Goal: Task Accomplishment & Management: Use online tool/utility

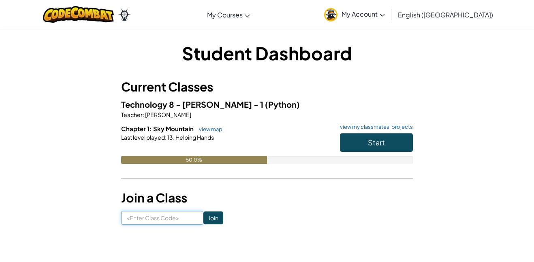
click at [168, 217] on input at bounding box center [162, 218] width 82 height 14
type input "BigPInkSwim"
click at [209, 216] on input "Join" at bounding box center [213, 217] width 20 height 13
click at [370, 138] on span "Start" at bounding box center [376, 142] width 17 height 9
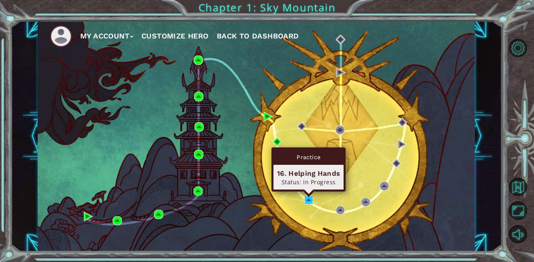
click at [308, 202] on img at bounding box center [308, 200] width 9 height 9
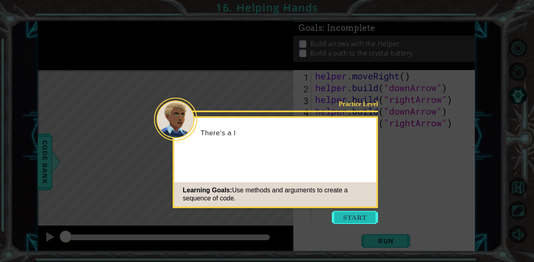
click at [358, 214] on button "Start" at bounding box center [355, 217] width 46 height 13
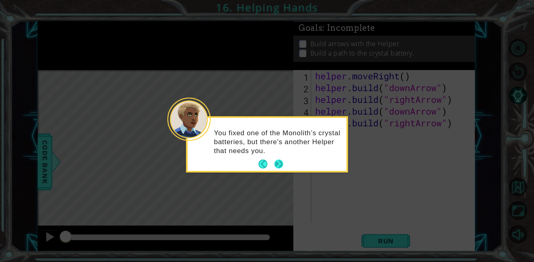
click at [279, 162] on button "Next" at bounding box center [278, 164] width 9 height 9
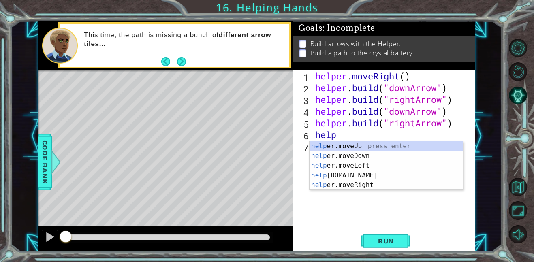
scroll to position [0, 0]
click at [363, 175] on div "help er.moveUp press enter help er.moveDown press enter help er.moveLeft press …" at bounding box center [385, 175] width 153 height 68
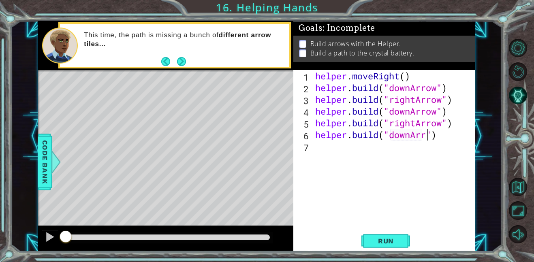
scroll to position [0, 5]
type textarea "[DOMAIN_NAME]("downArrow")"
click at [396, 244] on span "Run" at bounding box center [386, 241] width 32 height 8
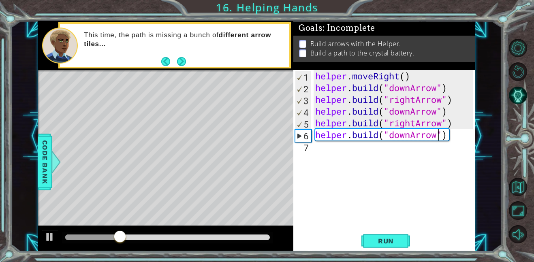
click at [347, 151] on div "helper . moveRight ( ) helper . build ( "downArrow" ) helper . build ( "rightAr…" at bounding box center [395, 158] width 164 height 176
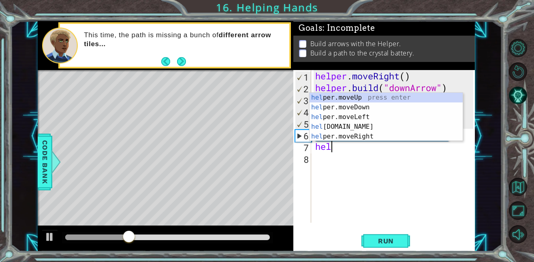
scroll to position [0, 0]
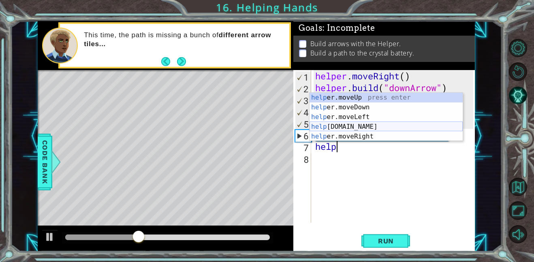
click at [347, 129] on div "help er.moveUp press enter help er.moveDown press enter help er.moveLeft press …" at bounding box center [385, 127] width 153 height 68
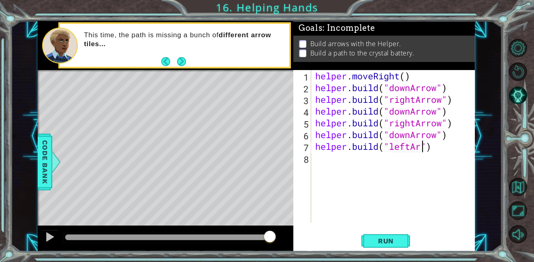
scroll to position [0, 5]
click at [395, 245] on button "Run" at bounding box center [385, 241] width 49 height 18
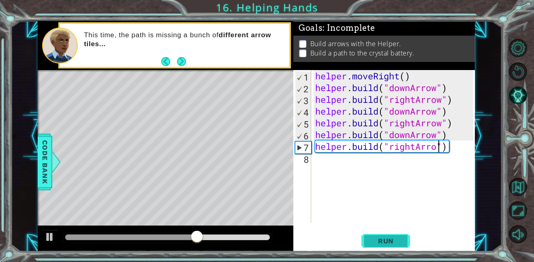
scroll to position [0, 6]
click at [401, 244] on span "Run" at bounding box center [386, 241] width 32 height 8
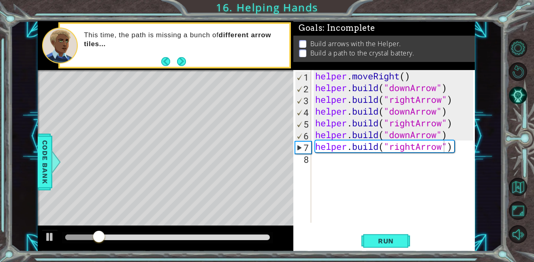
click at [146, 215] on div "Level Map" at bounding box center [225, 189] width 374 height 239
click at [441, 148] on div "helper . moveRight ( ) helper . build ( "downArrow" ) helper . build ( "rightAr…" at bounding box center [395, 158] width 164 height 176
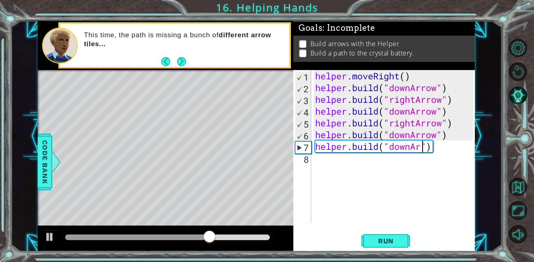
scroll to position [0, 5]
click at [396, 242] on span "Run" at bounding box center [386, 241] width 32 height 8
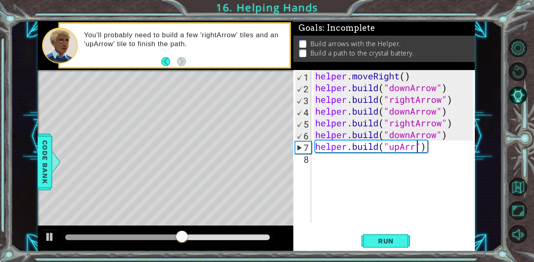
scroll to position [0, 5]
click at [392, 250] on div "[DOMAIN_NAME]("upArrow") 1 2 3 4 5 6 7 8 helper . moveRight ( ) helper . build …" at bounding box center [383, 160] width 181 height 181
click at [407, 228] on div "[DOMAIN_NAME]("upArrow") 1 2 3 4 5 6 7 8 helper . moveRight ( ) helper . build …" at bounding box center [383, 160] width 181 height 181
click at [397, 239] on span "Run" at bounding box center [386, 241] width 32 height 8
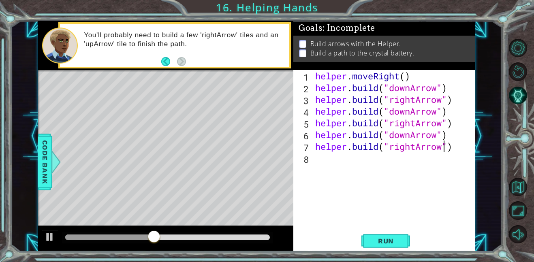
scroll to position [0, 6]
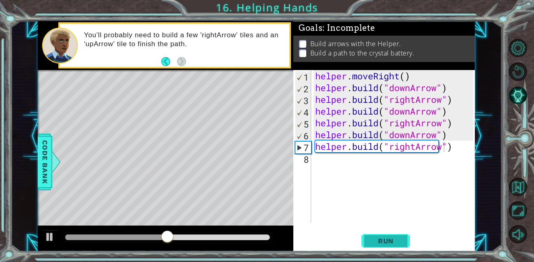
click at [389, 239] on span "Run" at bounding box center [386, 241] width 32 height 8
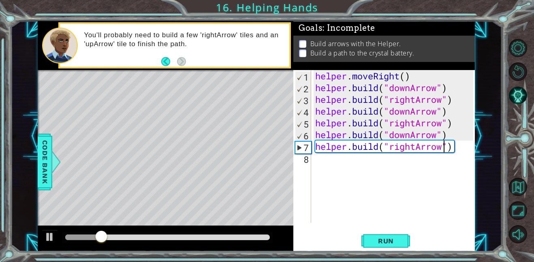
click at [452, 115] on div "helper . moveRight ( ) helper . build ( "downArrow" ) helper . build ( "rightAr…" at bounding box center [395, 158] width 164 height 176
click at [454, 125] on div "helper . moveRight ( ) helper . build ( "downArrow" ) helper . build ( "rightAr…" at bounding box center [395, 158] width 164 height 176
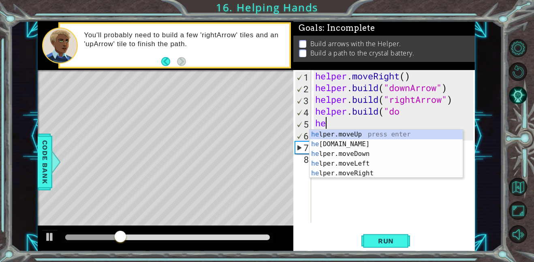
scroll to position [0, 0]
type textarea "h"
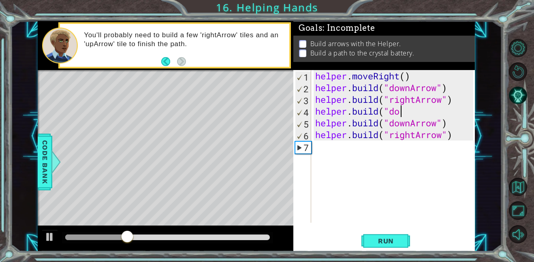
click at [405, 114] on div "helper . moveRight ( ) helper . build ( "downArrow" ) helper . build ( "rightAr…" at bounding box center [395, 158] width 164 height 176
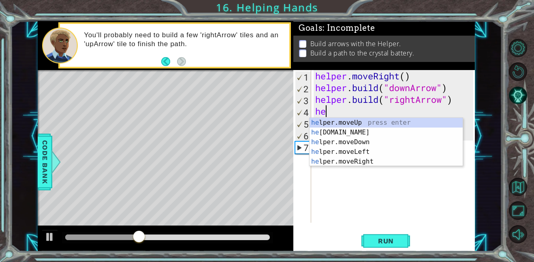
type textarea "h"
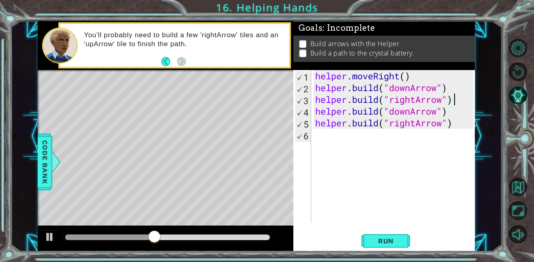
click at [459, 126] on div "helper . moveRight ( ) helper . build ( "downArrow" ) helper . build ( "rightAr…" at bounding box center [395, 158] width 164 height 176
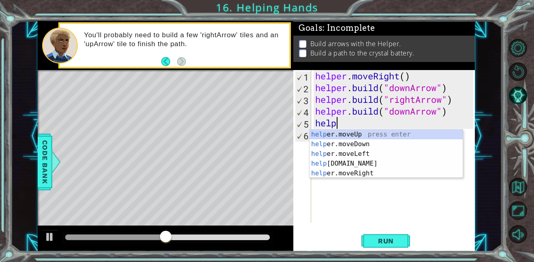
type textarea "h"
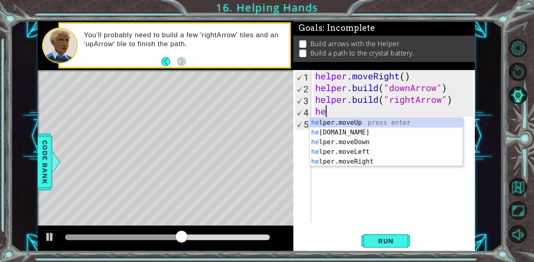
type textarea "h"
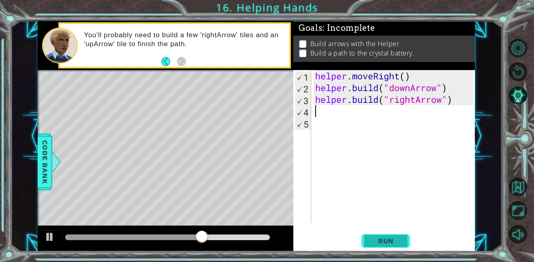
click at [386, 236] on button "Run" at bounding box center [385, 241] width 49 height 18
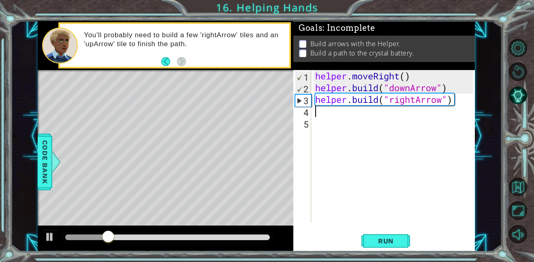
click at [442, 100] on div "helper . moveRight ( ) helper . build ( "downArrow" ) helper . build ( "rightAr…" at bounding box center [395, 158] width 164 height 176
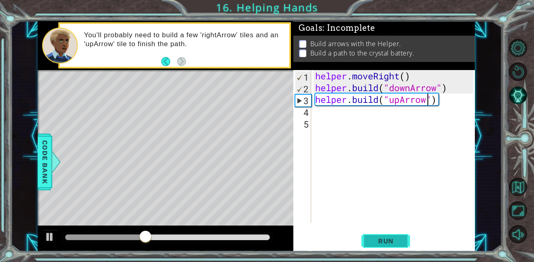
click at [403, 242] on button "Run" at bounding box center [385, 241] width 49 height 18
type textarea "[DOMAIN_NAME]("downArrow")"
click at [400, 245] on span "Run" at bounding box center [386, 241] width 32 height 8
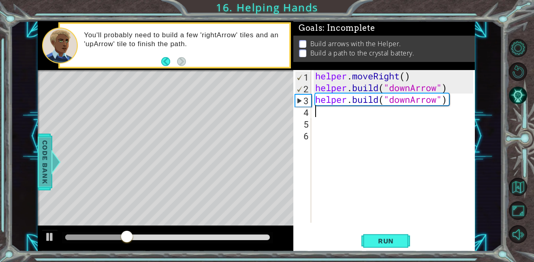
click at [54, 173] on div at bounding box center [56, 162] width 10 height 24
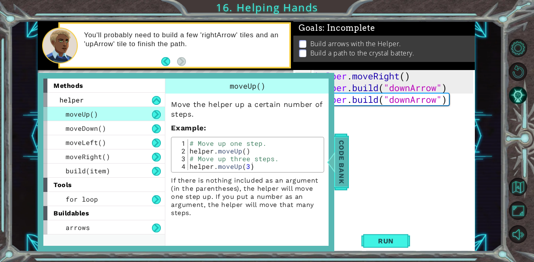
click at [342, 159] on span "Code Bank" at bounding box center [341, 161] width 13 height 49
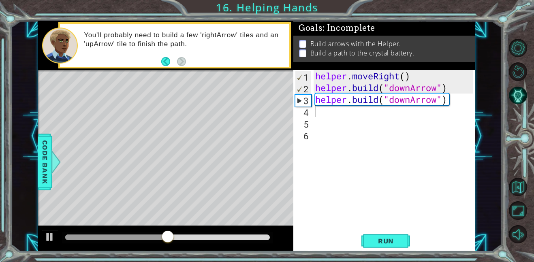
click at [449, 104] on div "helper . moveRight ( ) helper . build ( "downArrow" ) helper . build ( "downArr…" at bounding box center [395, 158] width 164 height 176
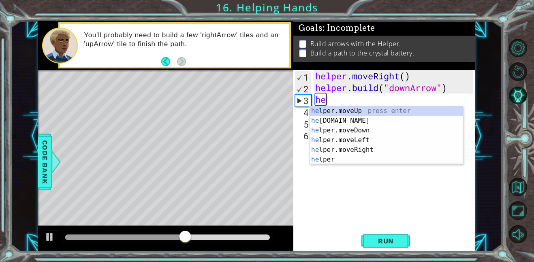
type textarea "h"
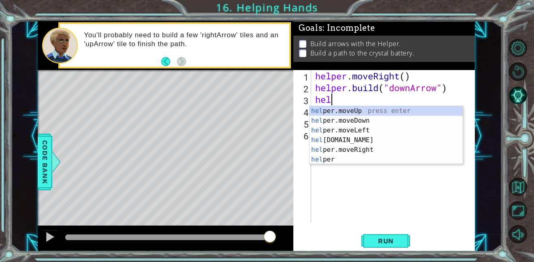
scroll to position [0, 1]
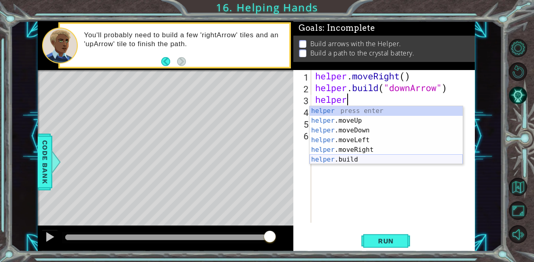
click at [381, 161] on div "helper press enter helper .moveUp press enter helper .moveDown press enter help…" at bounding box center [385, 145] width 153 height 78
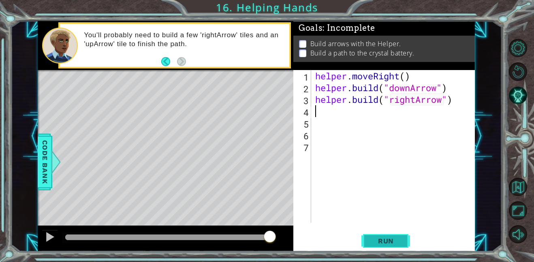
type textarea "[DOMAIN_NAME]("rightArrow")"
click at [378, 246] on button "Run" at bounding box center [385, 241] width 49 height 18
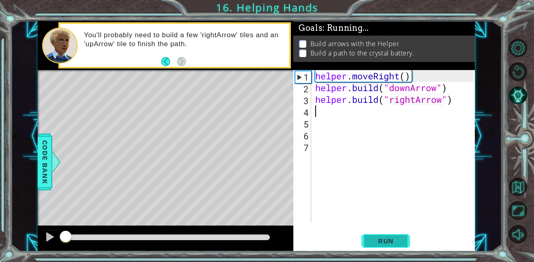
scroll to position [0, 0]
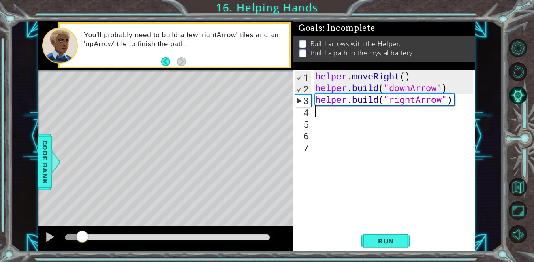
drag, startPoint x: 92, startPoint y: 235, endPoint x: 83, endPoint y: 217, distance: 20.5
click at [83, 217] on div "methods helper moveUp() moveDown() moveLeft() moveRight() build(item) tools for…" at bounding box center [256, 136] width 437 height 230
click at [150, 215] on div "Level Map" at bounding box center [225, 189] width 374 height 239
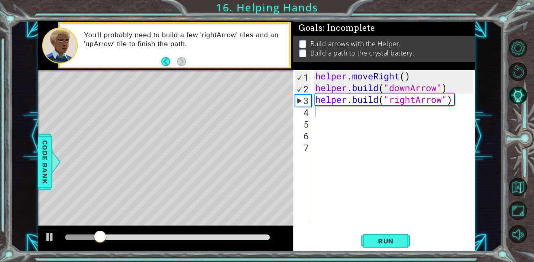
click at [150, 215] on div "Level Map" at bounding box center [225, 189] width 374 height 239
click at [441, 103] on div "helper . moveRight ( ) helper . build ( "downArrow" ) helper . build ( "rightAr…" at bounding box center [395, 158] width 164 height 176
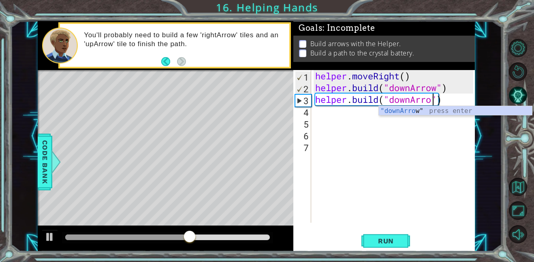
scroll to position [0, 5]
click at [373, 234] on button "Run" at bounding box center [385, 241] width 49 height 18
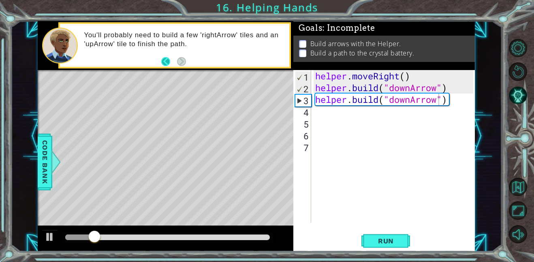
click at [164, 60] on button "Back" at bounding box center [169, 61] width 16 height 9
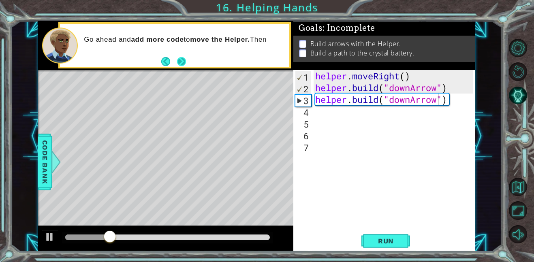
click at [181, 62] on button "Next" at bounding box center [181, 61] width 9 height 9
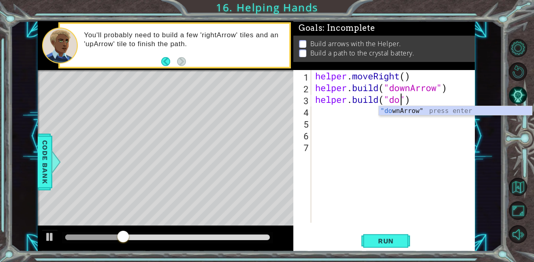
scroll to position [0, 3]
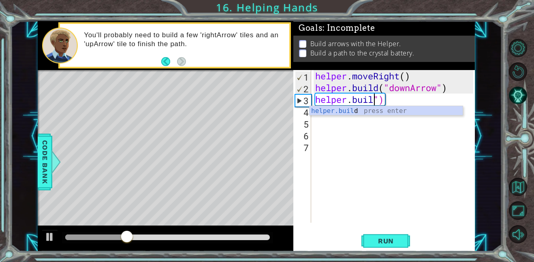
click at [399, 92] on div "helper . moveRight ( ) helper . build ( "downArrow" ) helper . buil ")" at bounding box center [395, 158] width 164 height 176
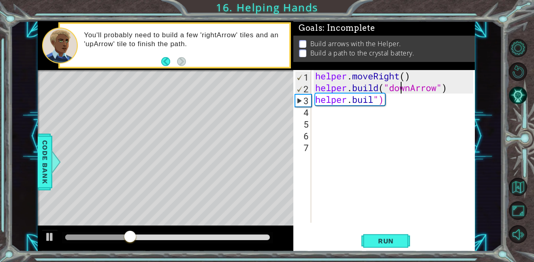
click at [398, 98] on div "helper . moveRight ( ) helper . build ( "downArrow" ) helper . buil ")" at bounding box center [395, 158] width 164 height 176
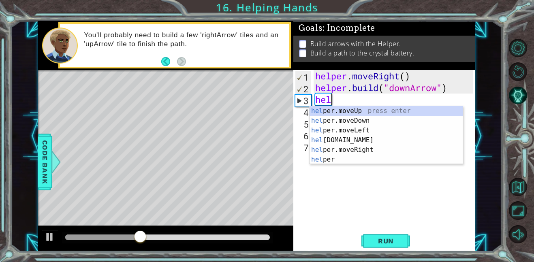
scroll to position [0, 0]
type textarea "h"
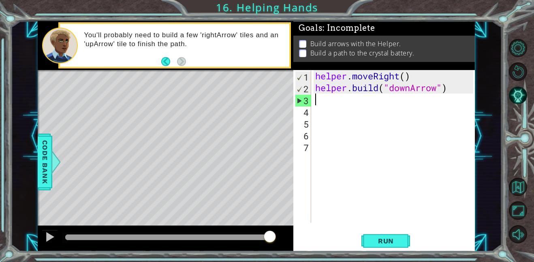
click at [231, 124] on div "Level Map" at bounding box center [225, 189] width 374 height 239
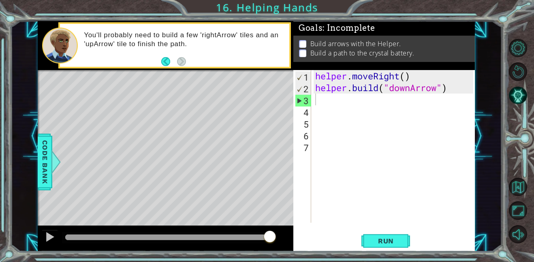
click at [231, 124] on div "Level Map" at bounding box center [225, 189] width 374 height 239
click at [53, 234] on div at bounding box center [50, 237] width 11 height 11
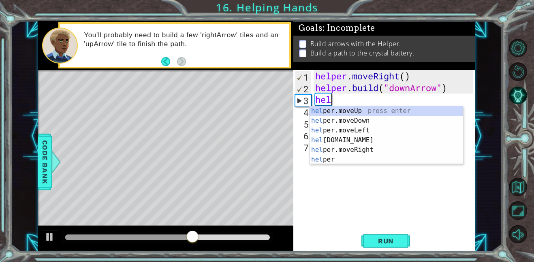
scroll to position [0, 1]
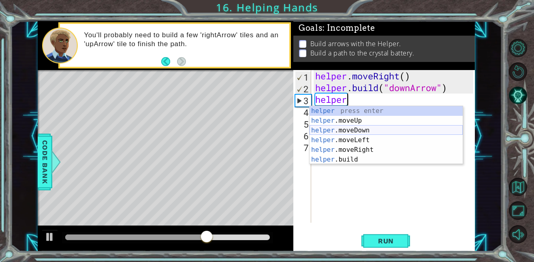
click at [341, 134] on div "helper press enter helper .moveUp press enter helper .moveDown press enter help…" at bounding box center [385, 145] width 153 height 78
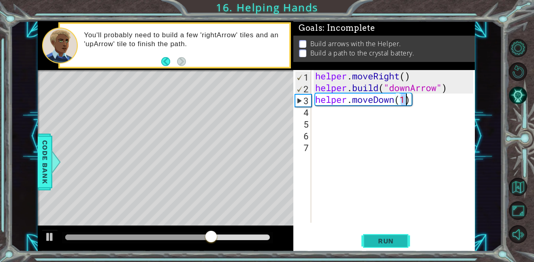
type textarea "helper.moveDown(1)"
click at [383, 241] on span "Run" at bounding box center [386, 241] width 32 height 8
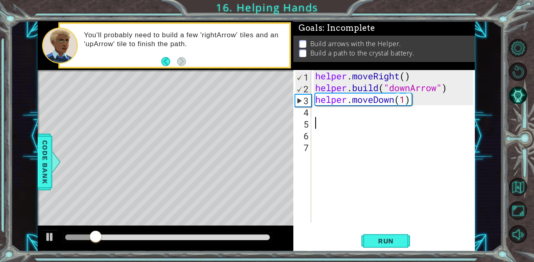
click at [344, 118] on div "helper . moveRight ( ) helper . build ( "downArrow" ) helper . moveDown ( 1 )" at bounding box center [395, 158] width 164 height 176
type textarea "h"
click at [335, 113] on div "helper . moveRight ( ) helper . build ( "downArrow" ) helper . moveDown ( 1 )" at bounding box center [395, 158] width 164 height 176
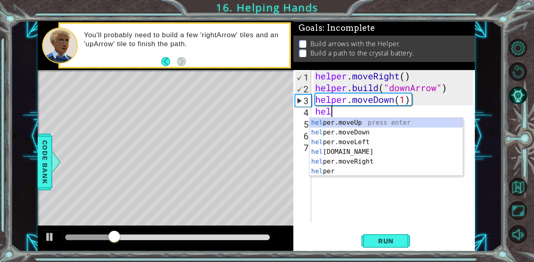
scroll to position [0, 1]
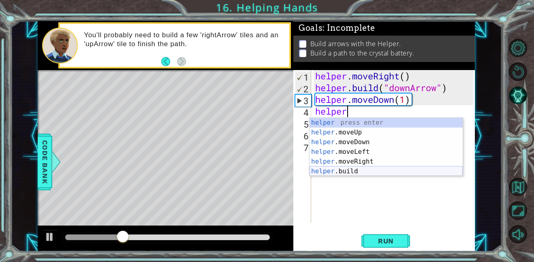
click at [333, 169] on div "helper press enter helper .moveUp press enter helper .moveDown press enter help…" at bounding box center [385, 157] width 153 height 78
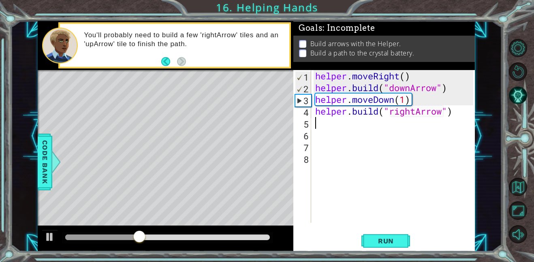
type textarea "[DOMAIN_NAME]("rightArrow")"
click at [379, 231] on div "[DOMAIN_NAME]("rightArrow") 1 2 3 4 5 6 7 8 helper . moveRight ( ) helper . bui…" at bounding box center [383, 160] width 181 height 181
click at [380, 239] on span "Run" at bounding box center [386, 241] width 32 height 8
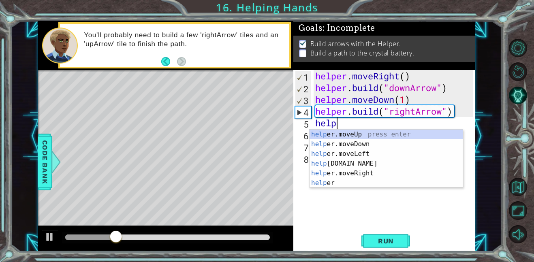
scroll to position [0, 1]
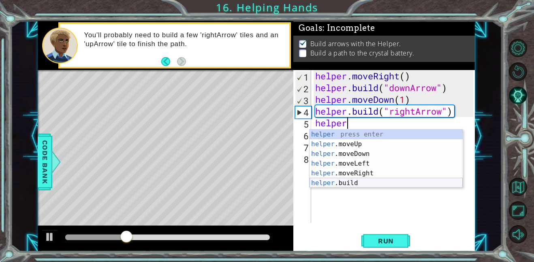
click at [360, 180] on div "helper press enter helper .moveUp press enter helper .moveDown press enter help…" at bounding box center [385, 169] width 153 height 78
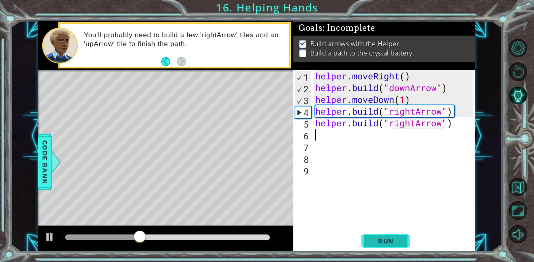
type textarea "[DOMAIN_NAME]("rightArrow")"
click at [391, 242] on span "Run" at bounding box center [386, 241] width 32 height 8
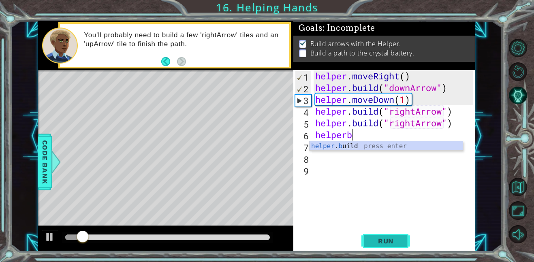
scroll to position [0, 1]
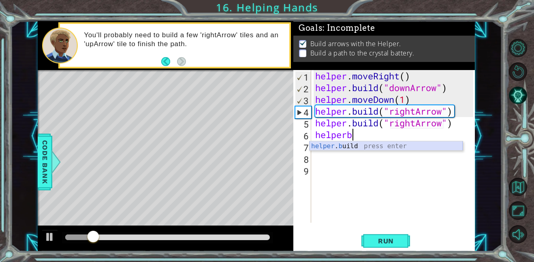
click at [361, 150] on div "helper . b uild press enter" at bounding box center [385, 155] width 153 height 29
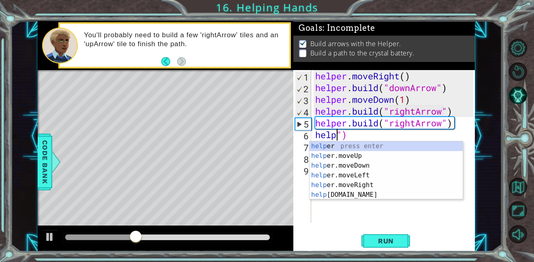
scroll to position [0, 0]
click at [458, 129] on div "helper . moveRight ( ) helper . build ( "downArrow" ) helper . moveDown ( 1 ) h…" at bounding box center [395, 158] width 164 height 176
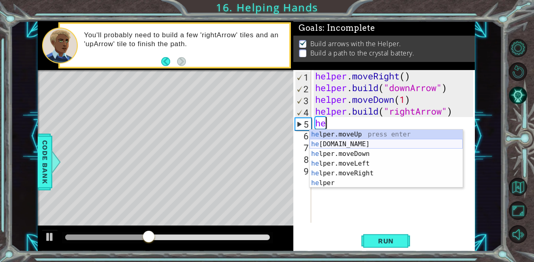
scroll to position [0, 0]
type textarea "h"
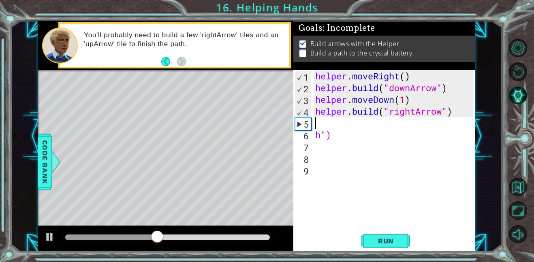
click at [332, 142] on div "helper . moveRight ( ) helper . build ( "downArrow" ) helper . moveDown ( 1 ) h…" at bounding box center [395, 158] width 164 height 176
click at [332, 141] on div "helper . moveRight ( ) helper . build ( "downArrow" ) helper . moveDown ( 1 ) h…" at bounding box center [395, 158] width 164 height 176
type textarea "h"
click at [390, 245] on button "Run" at bounding box center [385, 241] width 49 height 18
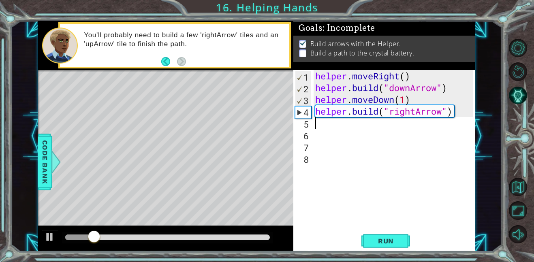
click at [330, 118] on div "helper . moveRight ( ) helper . build ( "downArrow" ) helper . moveDown ( 1 ) h…" at bounding box center [395, 158] width 164 height 176
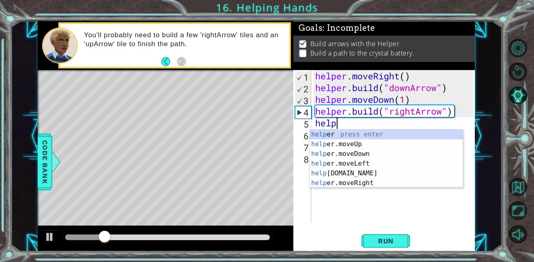
scroll to position [0, 0]
click at [386, 187] on body "1 ההההההההההההההההההההההההההההההההההההההההההההההההההההההההההההההההההההההההההההה…" at bounding box center [267, 131] width 534 height 262
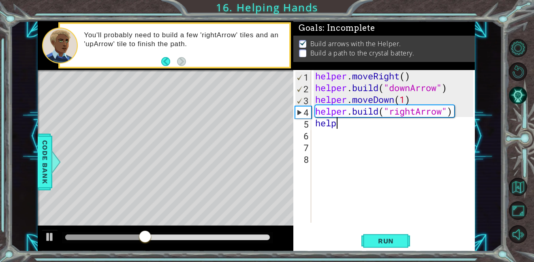
click at [355, 125] on div "helper . moveRight ( ) helper . build ( "downArrow" ) helper . moveDown ( 1 ) h…" at bounding box center [395, 158] width 164 height 176
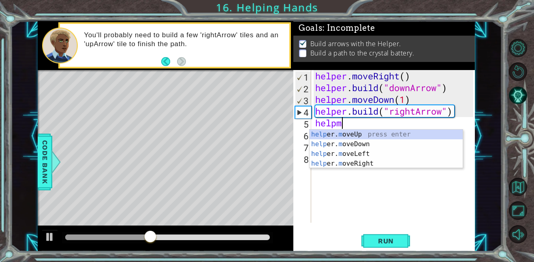
scroll to position [0, 1]
click at [358, 164] on div "help er. m oveUp press enter help er. m oveDown press enter help er. m oveLeft …" at bounding box center [385, 159] width 153 height 58
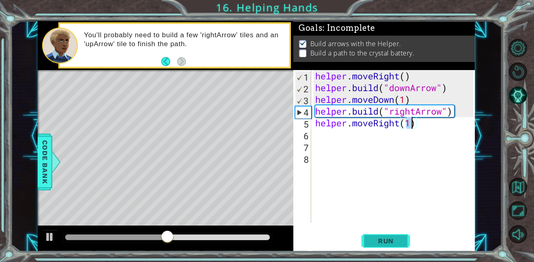
type textarea "helper.moveRight(1)"
click at [396, 239] on span "Run" at bounding box center [386, 241] width 32 height 8
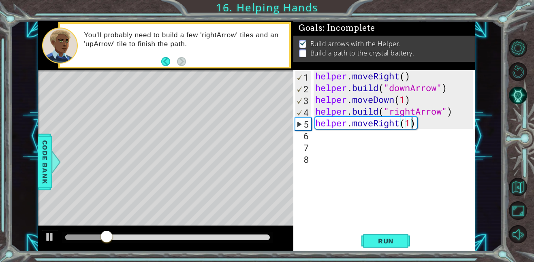
click at [334, 137] on div "helper . moveRight ( ) helper . build ( "downArrow" ) helper . moveDown ( 1 ) h…" at bounding box center [395, 158] width 164 height 176
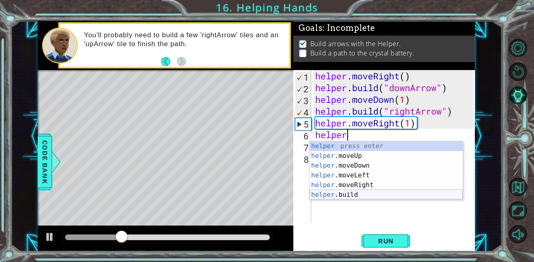
click at [326, 191] on div "helper press enter helper .moveUp press enter helper .moveDown press enter help…" at bounding box center [385, 180] width 153 height 78
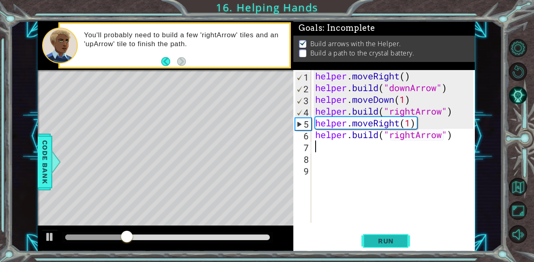
type textarea "[DOMAIN_NAME]("rightArrow")"
click at [375, 242] on span "Run" at bounding box center [386, 241] width 32 height 8
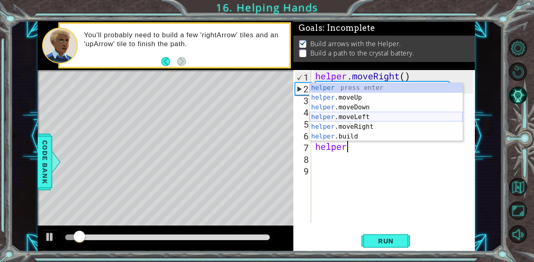
click at [338, 124] on div "helper press enter helper .moveUp press enter helper .moveDown press enter help…" at bounding box center [385, 122] width 153 height 78
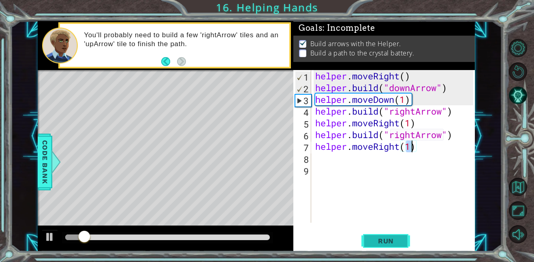
click at [386, 245] on span "Run" at bounding box center [386, 241] width 32 height 8
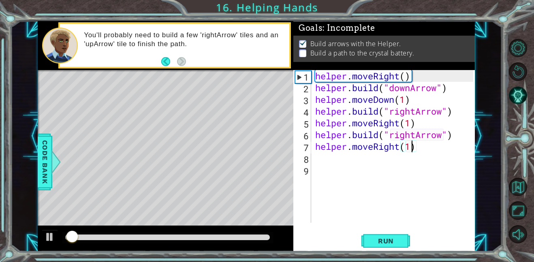
click at [312, 158] on div "helper.moveRight(1) 1 2 3 4 5 6 7 8 9 helper . moveRight ( ) helper . build ( "…" at bounding box center [383, 146] width 180 height 153
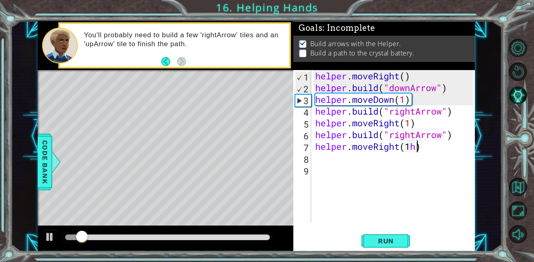
type textarea "helper.moveRight(1)"
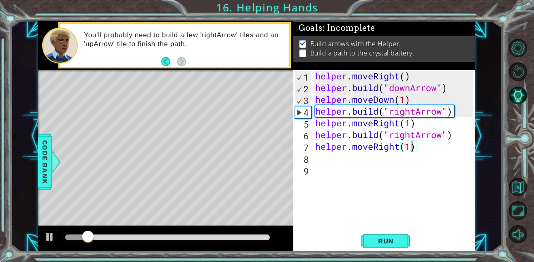
click at [316, 162] on div "helper . moveRight ( ) helper . build ( "downArrow" ) helper . moveDown ( 1 ) h…" at bounding box center [395, 158] width 164 height 176
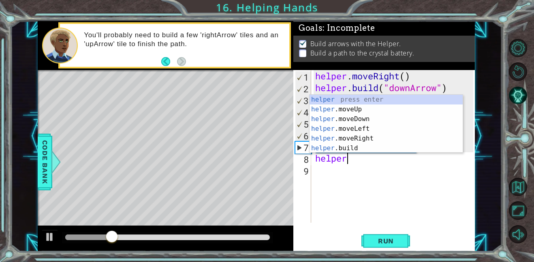
scroll to position [0, 1]
click at [359, 149] on div "helper press enter helper .moveUp press enter helper .moveDown press enter help…" at bounding box center [385, 134] width 153 height 78
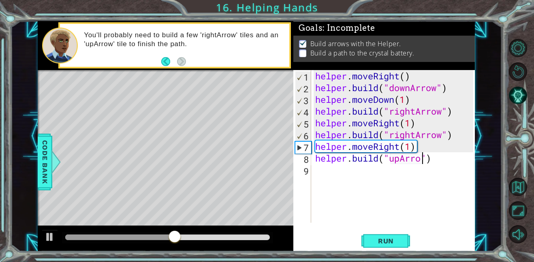
scroll to position [0, 5]
type textarea "[DOMAIN_NAME]("upArrow")"
click at [394, 242] on span "Run" at bounding box center [386, 241] width 32 height 8
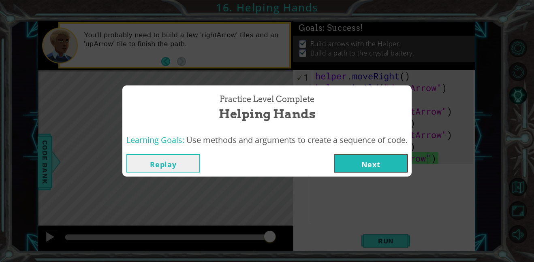
click at [358, 164] on button "Next" at bounding box center [371, 163] width 74 height 18
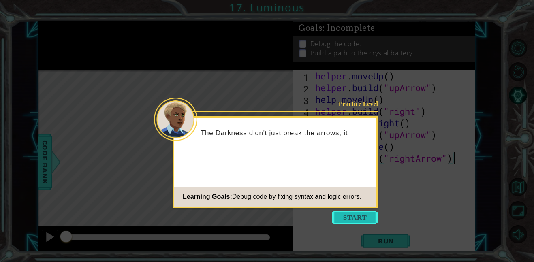
click at [359, 224] on button "Start" at bounding box center [355, 217] width 46 height 13
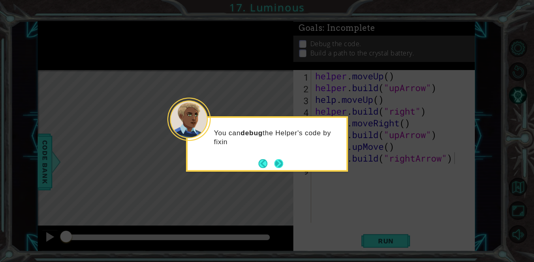
click at [279, 165] on button "Next" at bounding box center [278, 163] width 9 height 9
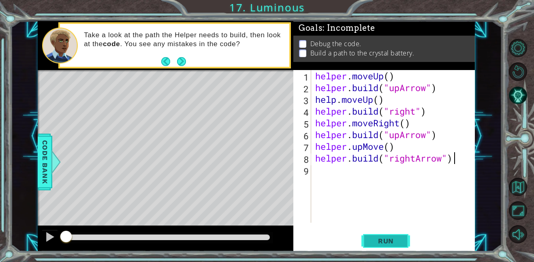
click at [390, 237] on span "Run" at bounding box center [386, 241] width 32 height 8
click at [383, 241] on span "Run" at bounding box center [386, 241] width 32 height 8
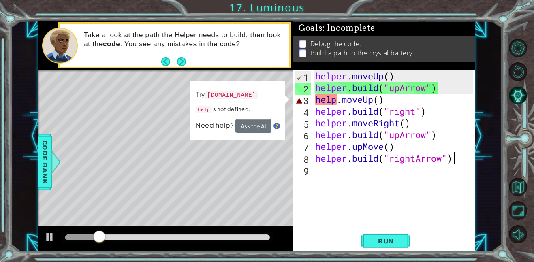
click at [383, 102] on div "helper . moveUp ( ) helper . build ( "upArrow" ) help . moveUp ( ) helper . bui…" at bounding box center [395, 158] width 164 height 176
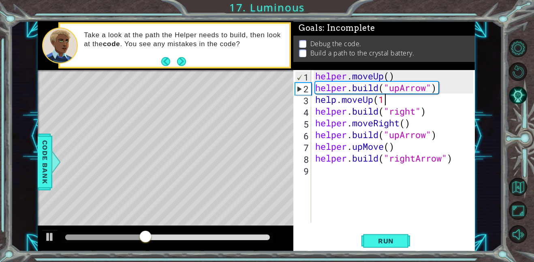
type textarea "help.moveUp(1)"
click at [392, 246] on button "Run" at bounding box center [385, 241] width 49 height 18
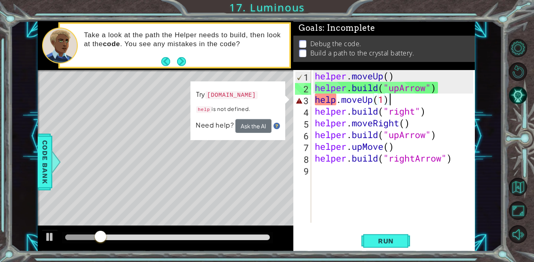
click at [400, 99] on div "helper . moveUp ( ) helper . build ( "upArrow" ) help . moveUp ( 1 ) helper . b…" at bounding box center [395, 158] width 164 height 176
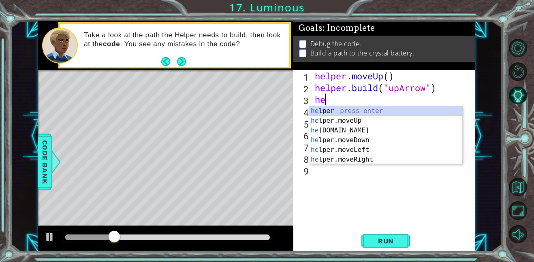
type textarea "h"
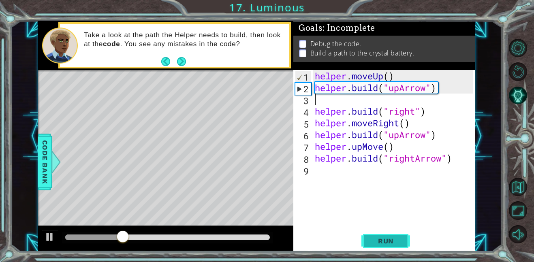
click at [382, 240] on span "Run" at bounding box center [386, 241] width 32 height 8
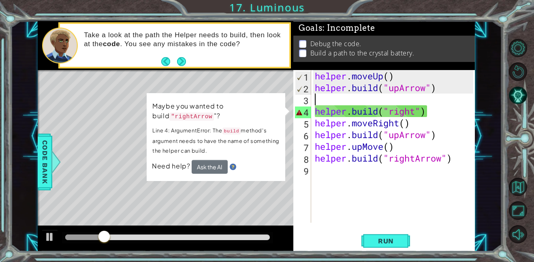
click at [418, 115] on div "helper . moveUp ( ) helper . build ( "upArrow" ) helper . build ( "right" ) hel…" at bounding box center [395, 158] width 164 height 176
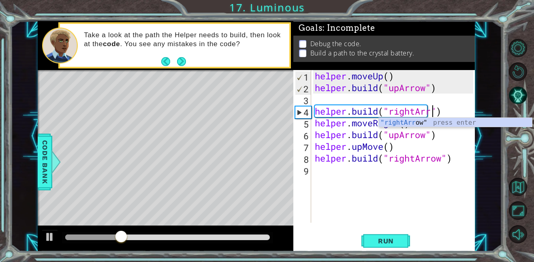
scroll to position [0, 6]
type textarea "[DOMAIN_NAME]("rightArrow")"
click at [388, 243] on span "Run" at bounding box center [386, 241] width 32 height 8
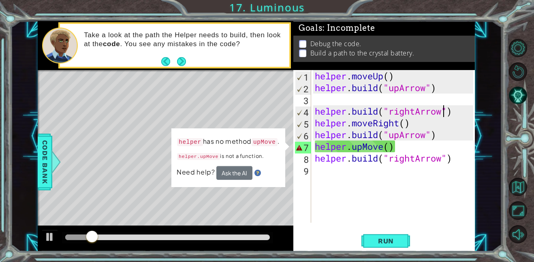
click at [355, 101] on div "helper . moveUp ( ) helper . build ( "upArrow" ) helper . build ( "rightArrow" …" at bounding box center [395, 158] width 164 height 176
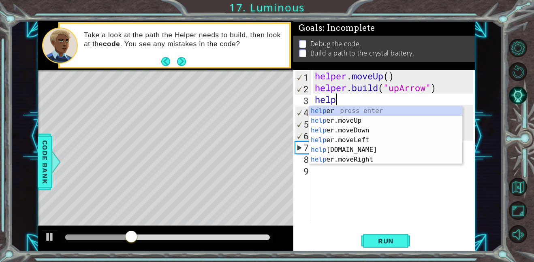
scroll to position [0, 1]
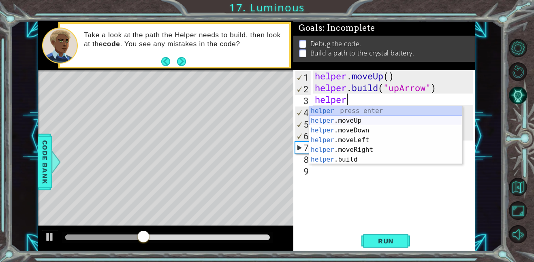
click at [356, 119] on div "helper press enter helper .moveUp press enter helper .moveDown press enter help…" at bounding box center [385, 145] width 153 height 78
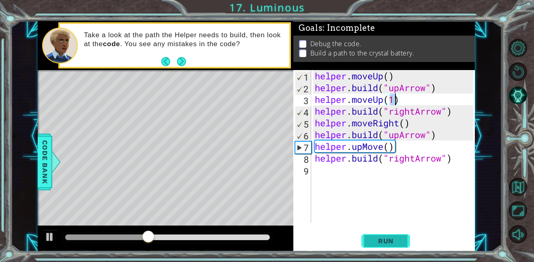
click at [393, 245] on button "Run" at bounding box center [385, 241] width 49 height 18
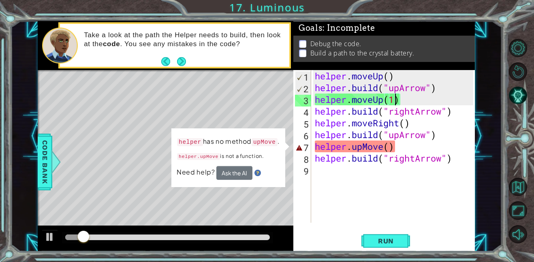
click at [394, 142] on div "helper . moveUp ( ) helper . build ( "upArrow" ) helper . moveUp ( 1 ) helper .…" at bounding box center [395, 158] width 164 height 176
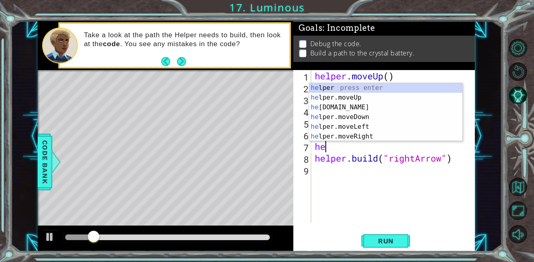
scroll to position [0, 0]
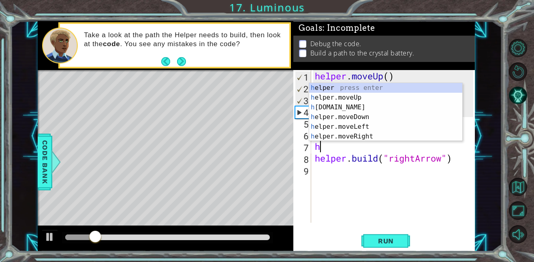
type textarea "h"
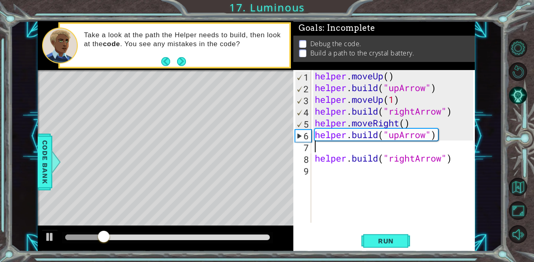
click at [452, 162] on div "helper . moveUp ( ) helper . build ( "upArrow" ) helper . moveUp ( 1 ) helper .…" at bounding box center [395, 158] width 164 height 176
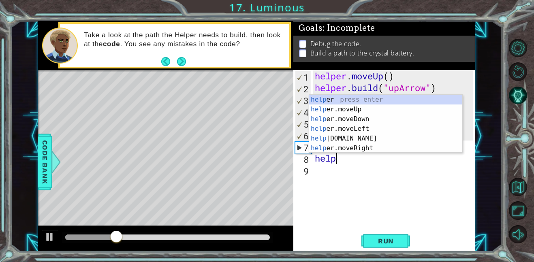
type textarea "h"
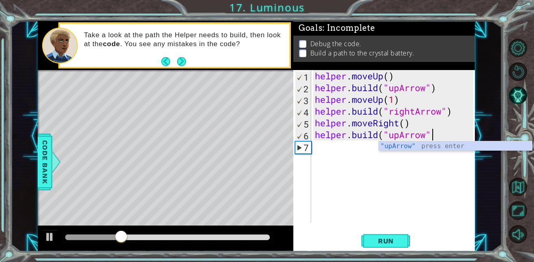
click at [439, 132] on div "helper . moveUp ( ) helper . build ( "upArrow" ) helper . moveUp ( 1 ) helper .…" at bounding box center [395, 158] width 164 height 176
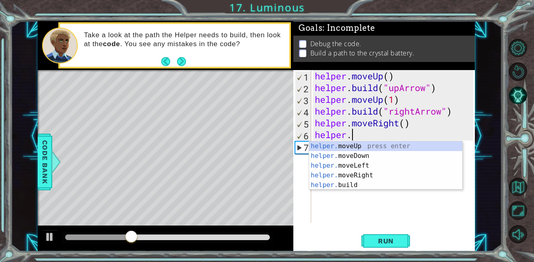
type textarea "h"
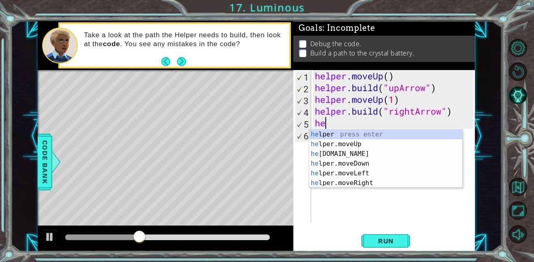
type textarea "h"
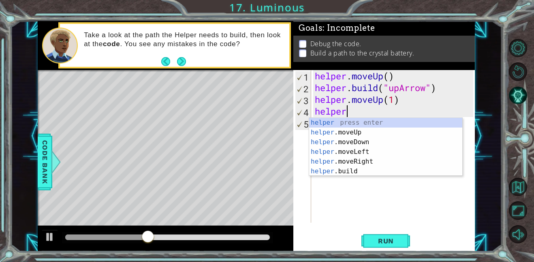
type textarea "h"
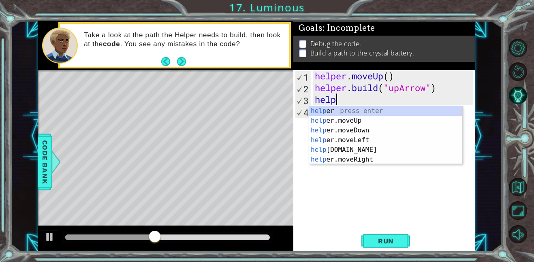
type textarea "h"
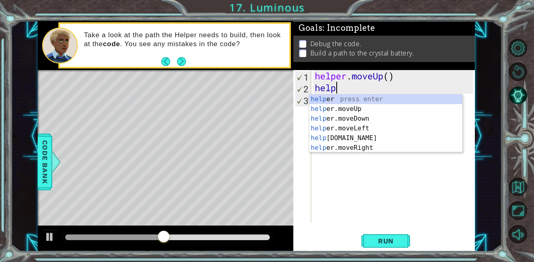
type textarea "h"
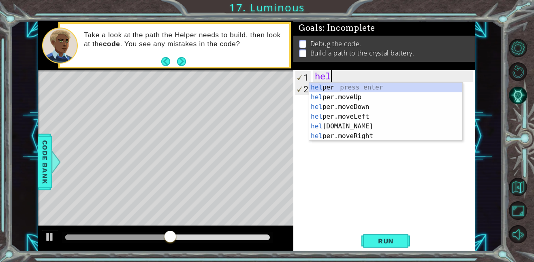
type textarea "h"
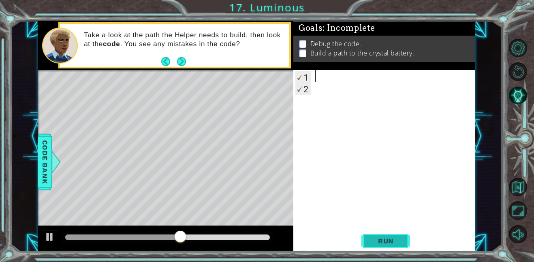
click at [403, 237] on button "Run" at bounding box center [385, 241] width 49 height 18
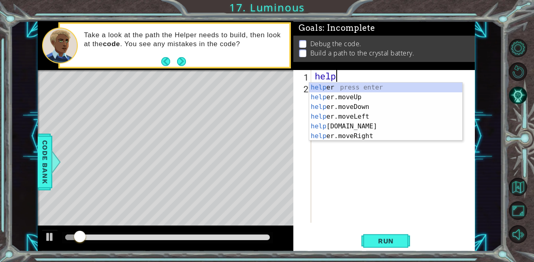
scroll to position [0, 1]
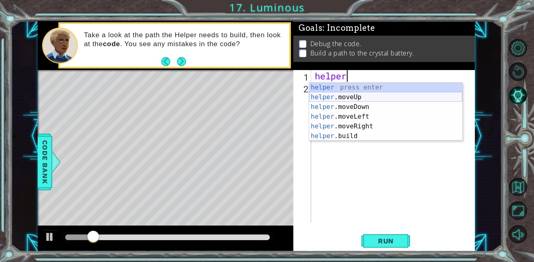
click at [366, 96] on div "helper press enter helper .moveUp press enter helper .moveDown press enter help…" at bounding box center [385, 122] width 153 height 78
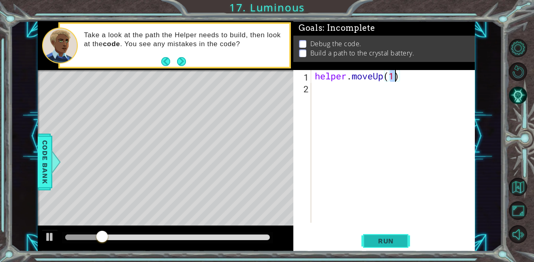
type textarea "helper.moveUp(1)"
click at [380, 237] on span "Run" at bounding box center [386, 241] width 32 height 8
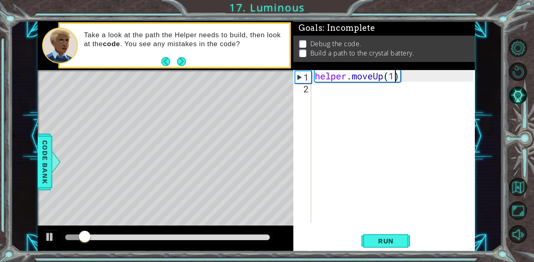
click at [324, 91] on div "helper . moveUp ( 1 )" at bounding box center [395, 158] width 164 height 176
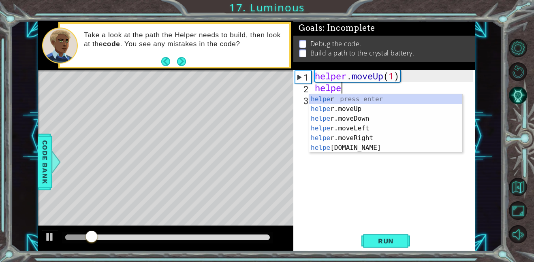
type textarea "helper"
click at [360, 152] on div "helper . moveUp ( 1 ) helper" at bounding box center [395, 158] width 164 height 176
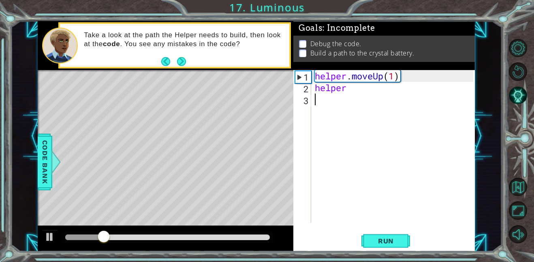
scroll to position [0, 0]
click at [354, 89] on div "helper . moveUp ( 1 ) helper" at bounding box center [395, 158] width 164 height 176
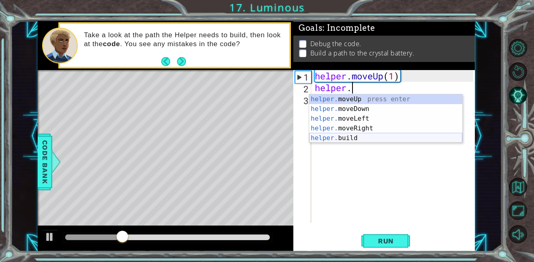
click at [349, 136] on div "helper. moveUp press enter helper. moveDown press enter helper. moveLeft press …" at bounding box center [385, 128] width 153 height 68
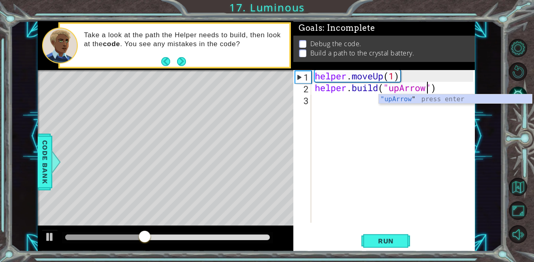
scroll to position [0, 5]
type textarea "[DOMAIN_NAME]("upArrow")"
click at [368, 247] on button "Run" at bounding box center [385, 241] width 49 height 18
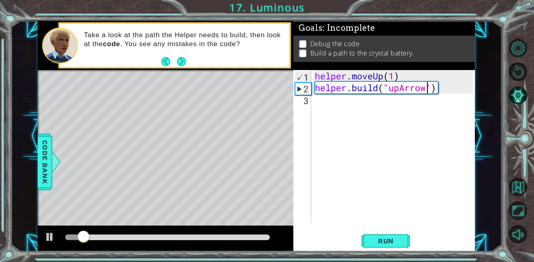
click at [326, 102] on div "helper . moveUp ( 1 ) helper . build ( "upArrow" )" at bounding box center [395, 158] width 164 height 176
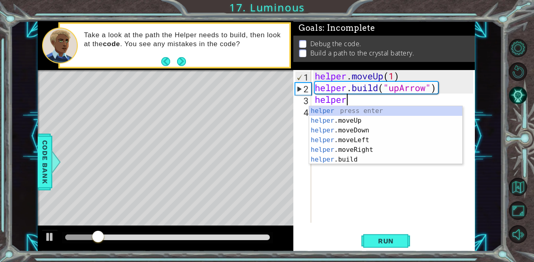
scroll to position [0, 1]
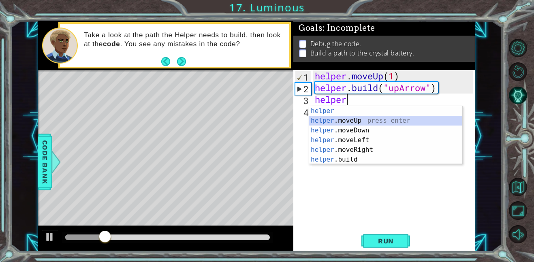
click at [338, 120] on div "helper press enter helper .moveUp press enter helper .moveDown press enter help…" at bounding box center [385, 145] width 153 height 78
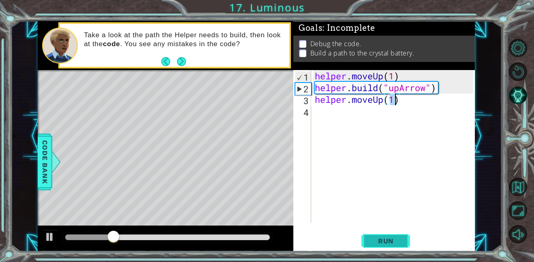
type textarea "helper.moveUp(1)"
click at [382, 243] on span "Run" at bounding box center [386, 241] width 32 height 8
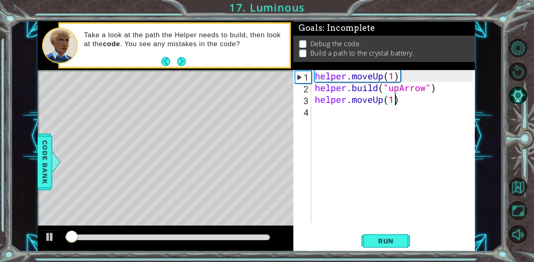
click at [330, 114] on div "helper . moveUp ( 1 ) helper . build ( "upArrow" ) helper . moveUp ( 1 )" at bounding box center [395, 158] width 164 height 176
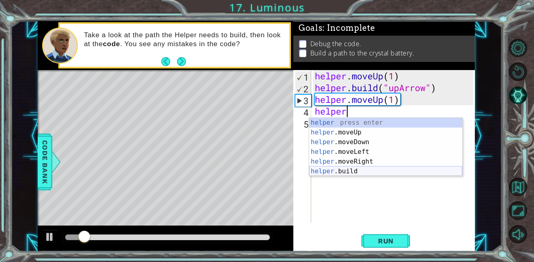
click at [343, 174] on div "helper press enter helper .moveUp press enter helper .moveDown press enter help…" at bounding box center [385, 157] width 153 height 78
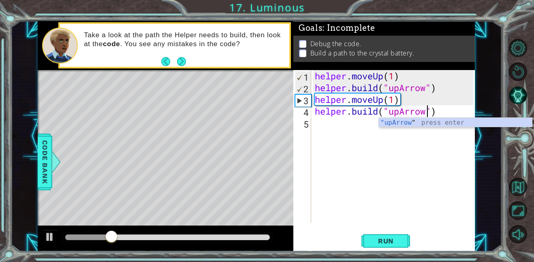
scroll to position [0, 5]
type textarea "[DOMAIN_NAME]("upArrow")"
click at [402, 242] on button "Run" at bounding box center [385, 241] width 49 height 18
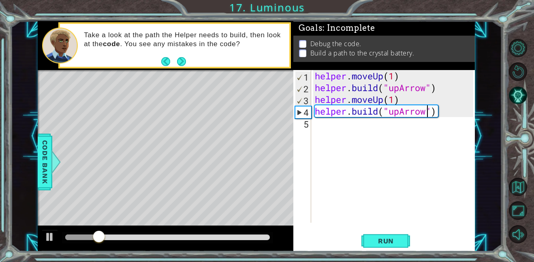
click at [318, 129] on div "helper . moveUp ( 1 ) helper . build ( "upArrow" ) helper . moveUp ( 1 ) helper…" at bounding box center [395, 158] width 164 height 176
type textarea "H"
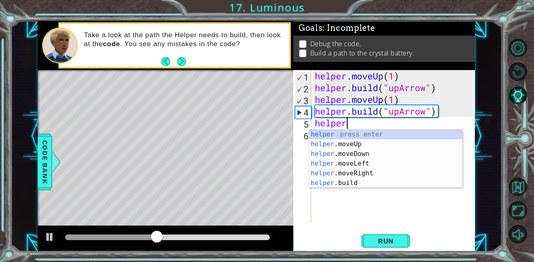
scroll to position [0, 1]
click at [348, 174] on div "helper press enter helper .moveUp press enter helper .moveDown press enter help…" at bounding box center [385, 169] width 153 height 78
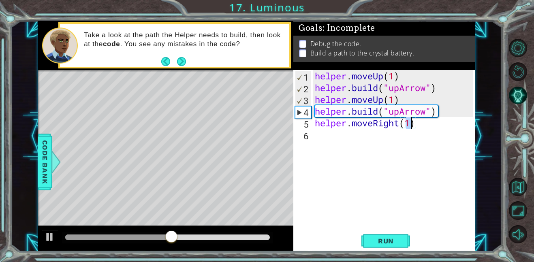
type textarea "helper.moveRight(1)"
click at [379, 242] on span "Run" at bounding box center [386, 241] width 32 height 8
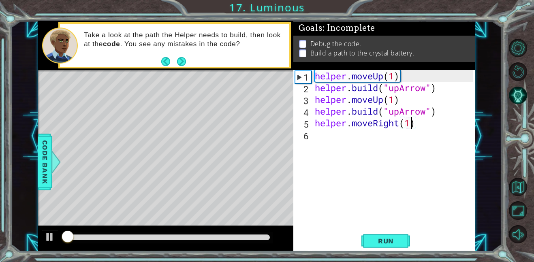
click at [315, 136] on div "helper . moveUp ( 1 ) helper . build ( "upArrow" ) helper . moveUp ( 1 ) helper…" at bounding box center [395, 158] width 164 height 176
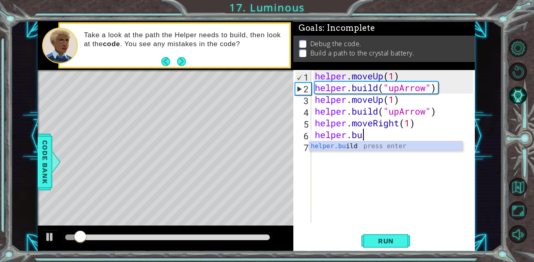
scroll to position [0, 2]
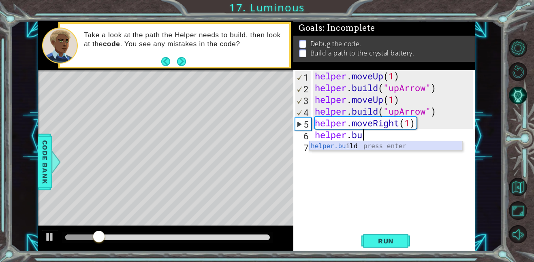
click at [339, 148] on div "helper.bu ild press enter" at bounding box center [385, 155] width 153 height 29
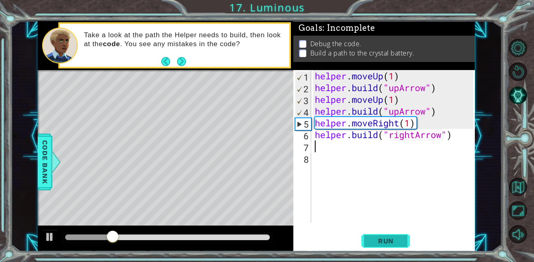
type textarea "[DOMAIN_NAME]("rightArrow")"
click at [404, 236] on button "Run" at bounding box center [385, 241] width 49 height 18
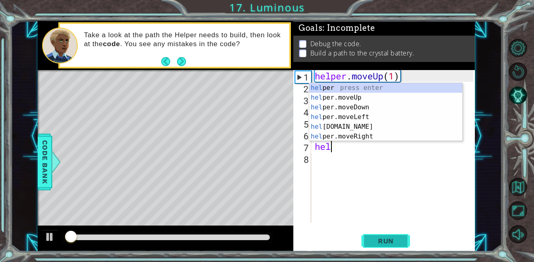
scroll to position [0, 1]
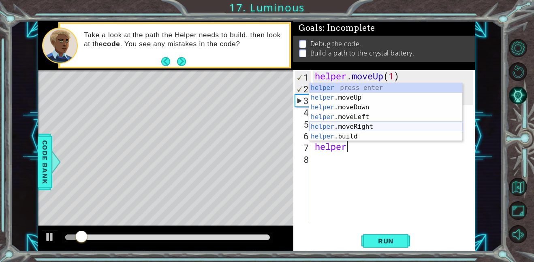
click at [361, 129] on div "helper press enter helper .moveUp press enter helper .moveDown press enter help…" at bounding box center [385, 122] width 153 height 78
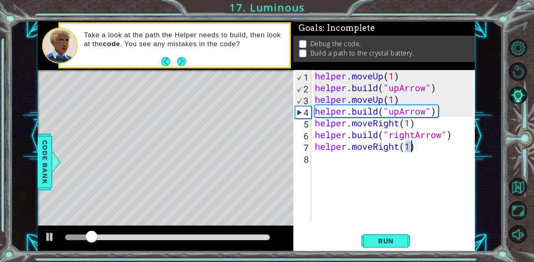
type textarea "helper.moveRight(1)"
click at [375, 251] on div "helper.moveRight(1) 1 2 3 4 5 6 7 8 helper . moveUp ( 1 ) helper . build ( "upA…" at bounding box center [383, 160] width 181 height 181
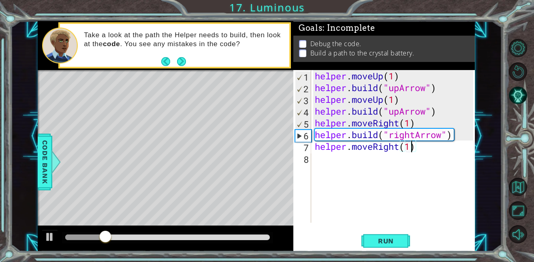
click at [315, 158] on div "helper . moveUp ( 1 ) helper . build ( "upArrow" ) helper . moveUp ( 1 ) helper…" at bounding box center [395, 158] width 164 height 176
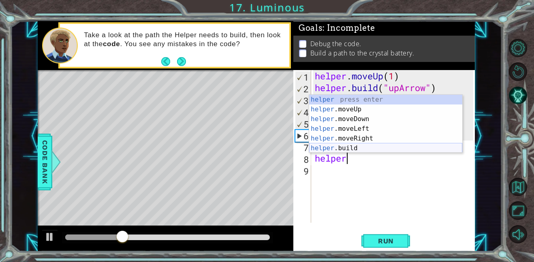
click at [342, 145] on div "helper press enter helper .moveUp press enter helper .moveDown press enter help…" at bounding box center [385, 134] width 153 height 78
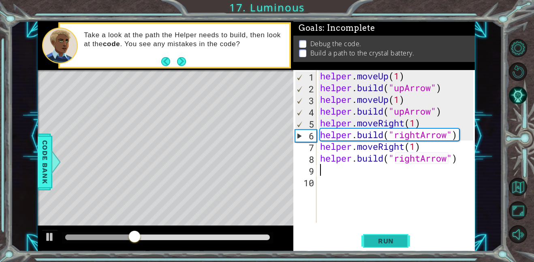
type textarea "[DOMAIN_NAME]("rightArrow")"
click at [368, 238] on button "Run" at bounding box center [385, 241] width 49 height 18
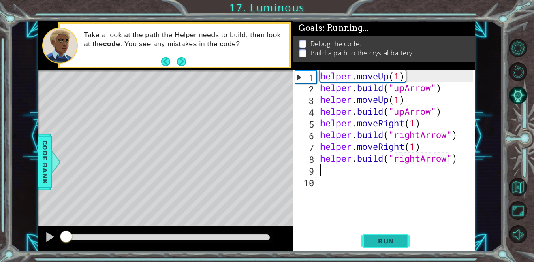
scroll to position [0, 0]
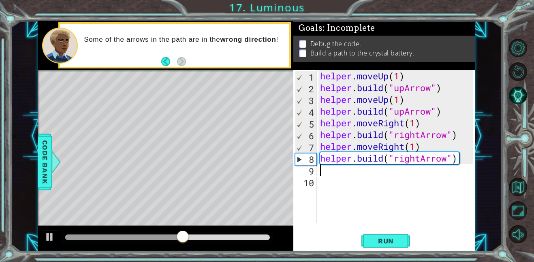
click at [449, 162] on div "helper . moveUp ( 1 ) helper . build ( "upArrow" ) helper . moveUp ( 1 ) helper…" at bounding box center [397, 158] width 159 height 176
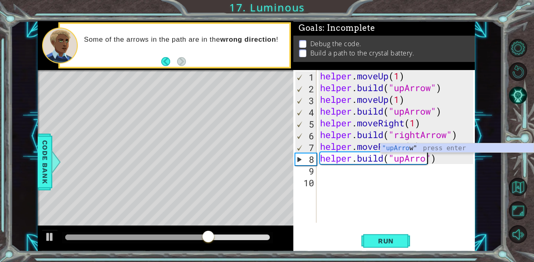
scroll to position [0, 5]
click at [384, 239] on span "Run" at bounding box center [386, 241] width 32 height 8
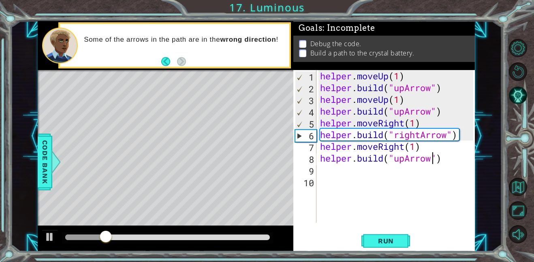
click at [431, 114] on div "helper . moveUp ( 1 ) helper . build ( "upArrow" ) helper . moveUp ( 1 ) helper…" at bounding box center [397, 158] width 159 height 176
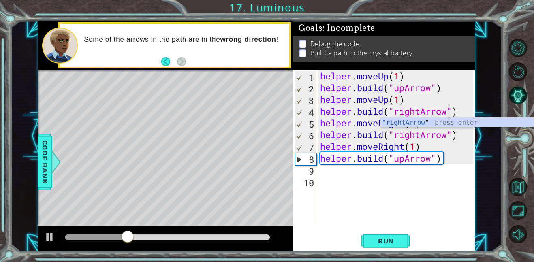
scroll to position [0, 6]
type textarea "[DOMAIN_NAME]("rightArrow")"
click at [407, 241] on button "Run" at bounding box center [385, 241] width 49 height 18
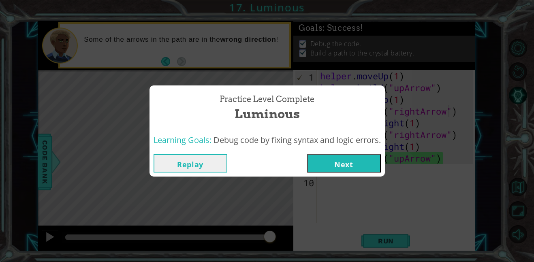
click at [337, 166] on button "Next" at bounding box center [344, 163] width 74 height 18
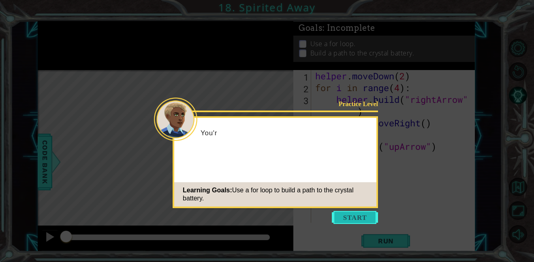
click at [351, 219] on button "Start" at bounding box center [355, 217] width 46 height 13
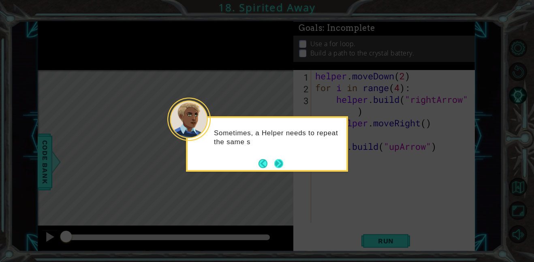
click at [278, 162] on button "Next" at bounding box center [278, 163] width 9 height 9
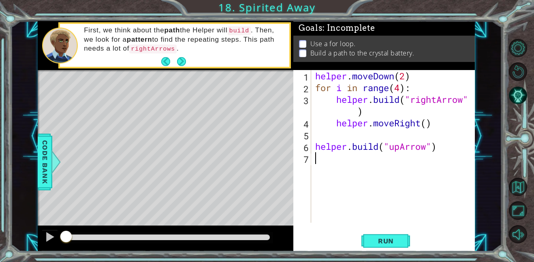
click at [440, 162] on div "helper . moveDown ( 2 ) for i in range ( 4 ) : helper . build ( "rightArrow" ) …" at bounding box center [395, 158] width 164 height 176
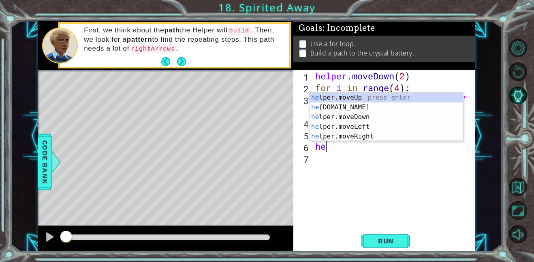
type textarea "h"
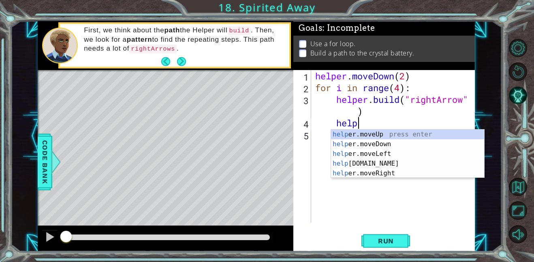
type textarea "h"
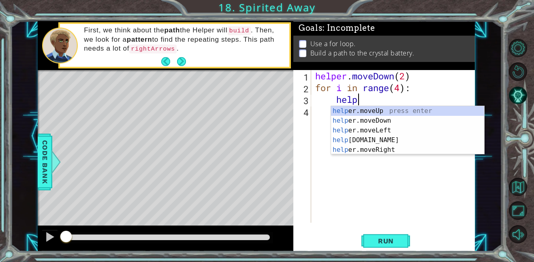
type textarea "h"
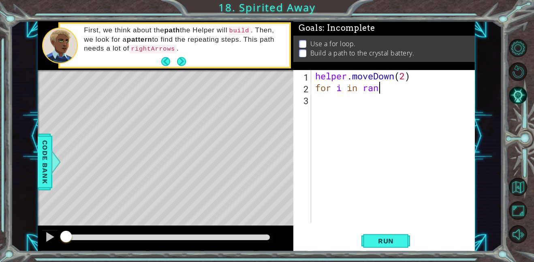
scroll to position [0, 3]
click at [402, 232] on button "Run" at bounding box center [385, 241] width 49 height 18
click at [400, 237] on span "Run" at bounding box center [386, 241] width 32 height 8
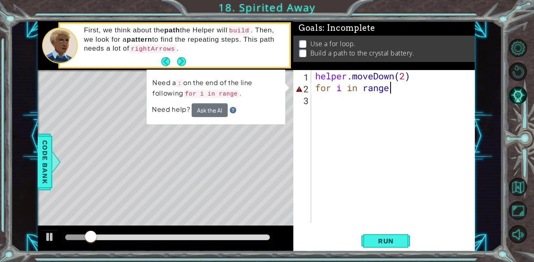
scroll to position [0, 3]
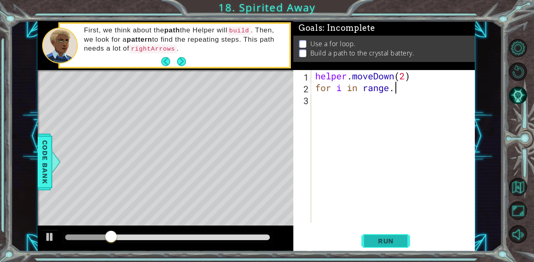
click at [401, 236] on button "Run" at bounding box center [385, 241] width 49 height 18
type textarea "f"
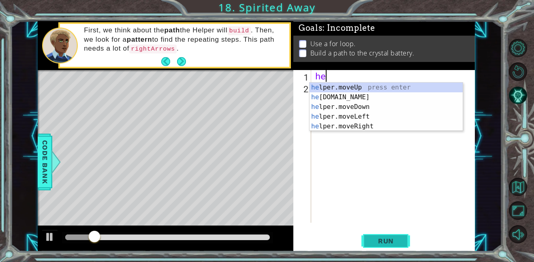
type textarea "h"
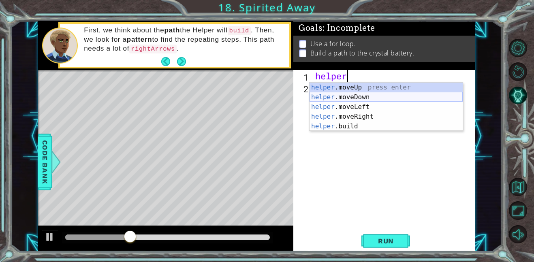
click at [368, 101] on div "helper .moveUp press enter helper .moveDown press enter helper .moveLeft press …" at bounding box center [385, 117] width 153 height 68
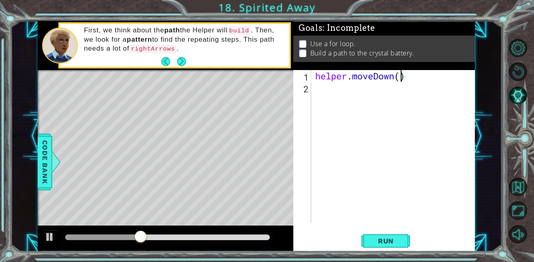
scroll to position [0, 4]
type textarea "helper.moveDown(2)"
click at [384, 239] on span "Run" at bounding box center [386, 241] width 32 height 8
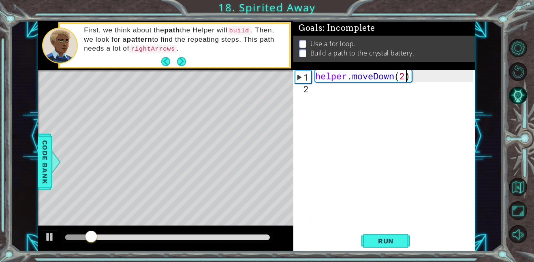
click at [325, 86] on div "helper . moveDown ( 2 )" at bounding box center [395, 158] width 164 height 176
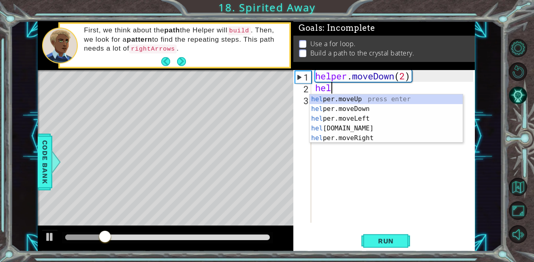
scroll to position [0, 1]
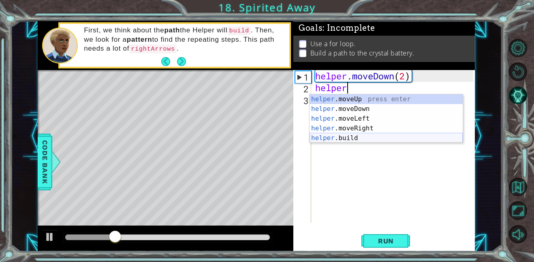
click at [345, 140] on div "helper .moveUp press enter helper .moveDown press enter helper .moveLeft press …" at bounding box center [385, 128] width 153 height 68
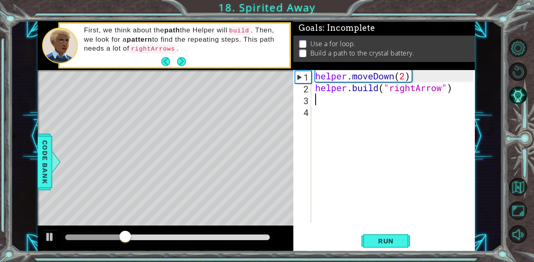
type textarea "[DOMAIN_NAME]("rightArrow")"
click at [385, 251] on div "Goals : Incomplete Use a for loop. Build a path to the crystal battery. [DOMAIN…" at bounding box center [383, 136] width 181 height 230
click at [408, 243] on button "Run" at bounding box center [385, 241] width 49 height 18
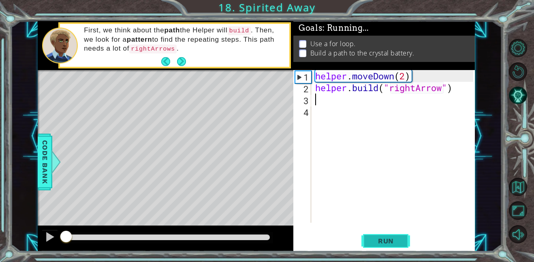
scroll to position [0, 0]
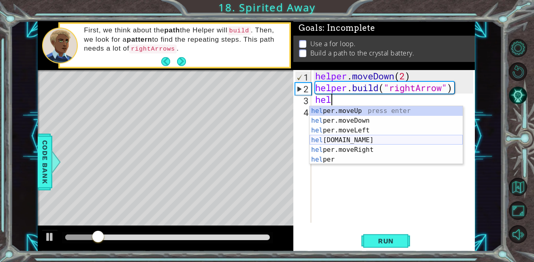
click at [330, 139] on div "hel per.moveUp press enter hel per.moveDown press enter hel per.moveLeft press …" at bounding box center [385, 145] width 153 height 78
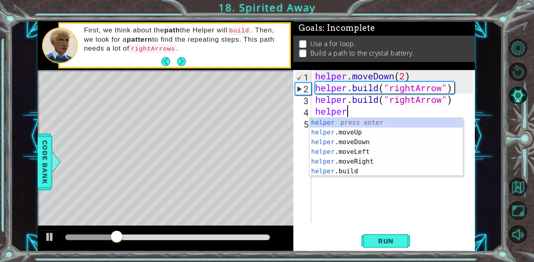
scroll to position [0, 7]
click at [346, 168] on div "helper press enter helper .moveUp press enter helper .moveDown press enter help…" at bounding box center [385, 157] width 153 height 78
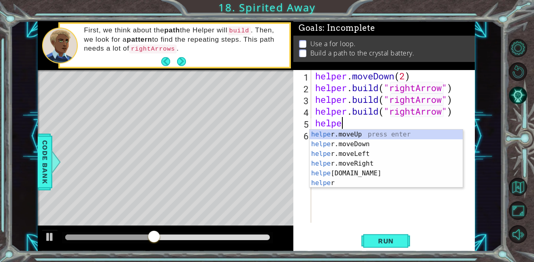
scroll to position [0, 1]
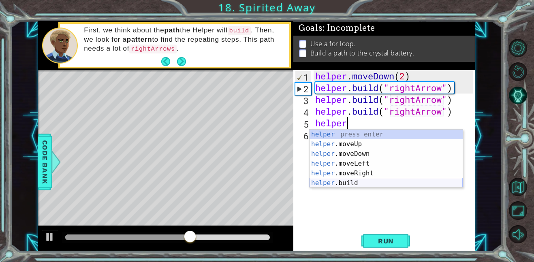
click at [349, 182] on div "helper press enter helper .moveUp press enter helper .moveDown press enter help…" at bounding box center [385, 169] width 153 height 78
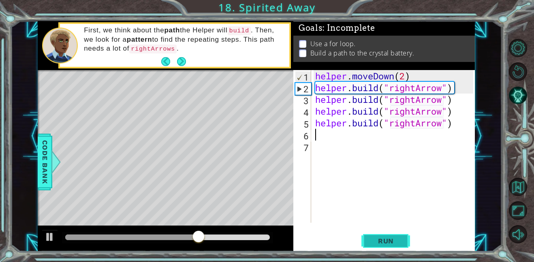
type textarea "[DOMAIN_NAME]("rightArrow")"
click at [371, 235] on button "Run" at bounding box center [385, 241] width 49 height 18
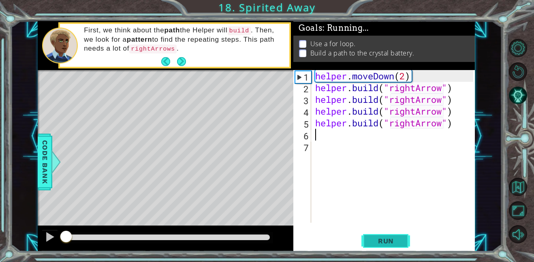
scroll to position [0, 0]
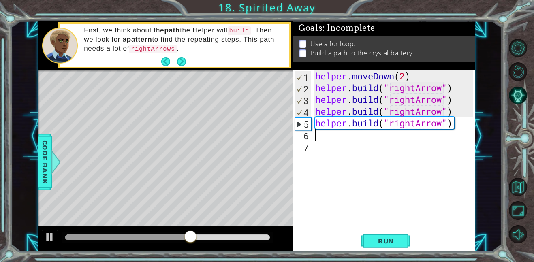
click at [441, 103] on div "helper . moveDown ( 2 ) helper . build ( "rightArrow" ) helper . build ( "right…" at bounding box center [395, 158] width 164 height 176
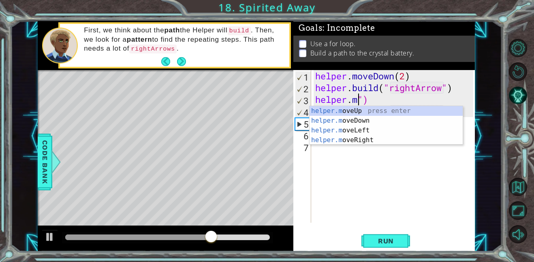
scroll to position [0, 2]
click at [369, 141] on div "helper.m oveUp press enter helper.m oveDown press enter helper.m oveLeft press …" at bounding box center [385, 135] width 153 height 58
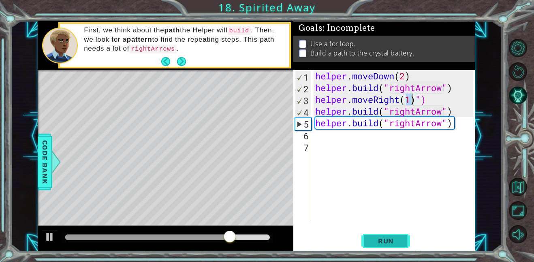
click at [390, 235] on button "Run" at bounding box center [385, 241] width 49 height 18
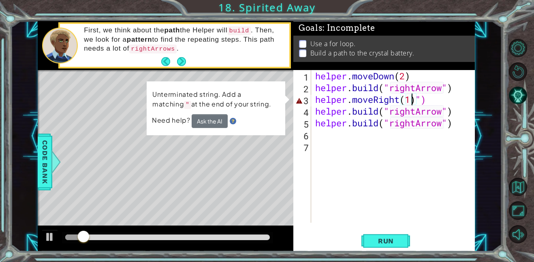
click at [458, 118] on div "helper . moveDown ( 2 ) helper . build ( "rightArrow" ) helper . moveRight ( 1 …" at bounding box center [395, 158] width 164 height 176
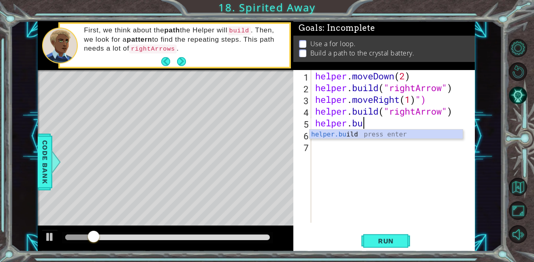
scroll to position [0, 1]
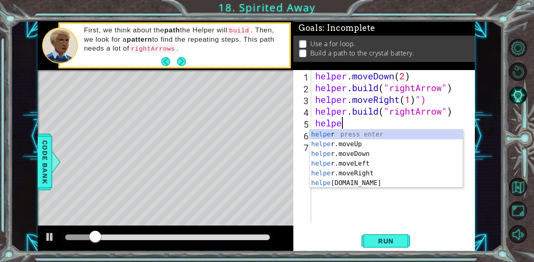
type textarea "h"
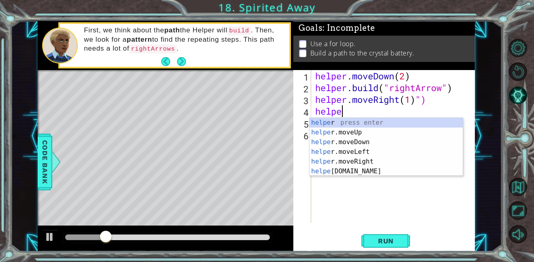
type textarea "h"
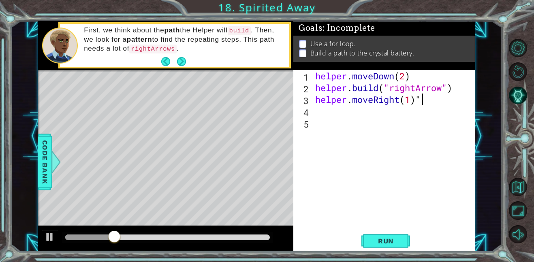
type textarea "helper.moveRight(1)"
click at [394, 233] on button "Run" at bounding box center [385, 241] width 49 height 18
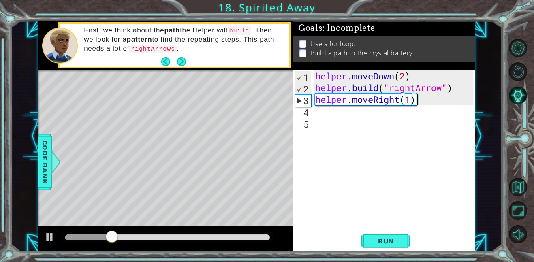
click at [317, 112] on div "helper . moveDown ( 2 ) helper . build ( "rightArrow" ) helper . moveRight ( 1 )" at bounding box center [395, 158] width 164 height 176
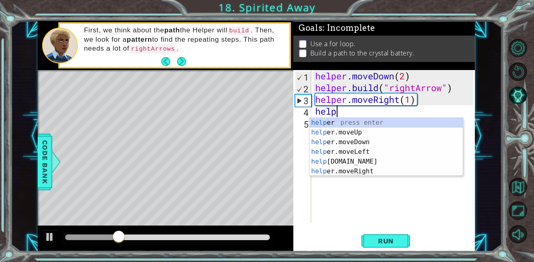
scroll to position [0, 1]
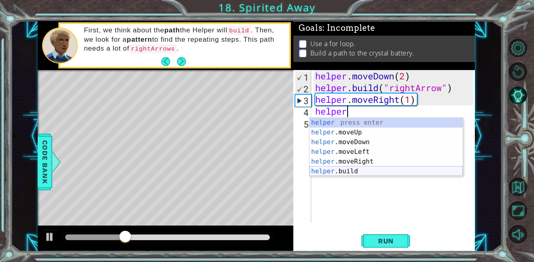
click at [340, 168] on div "helper press enter helper .moveUp press enter helper .moveDown press enter help…" at bounding box center [385, 157] width 153 height 78
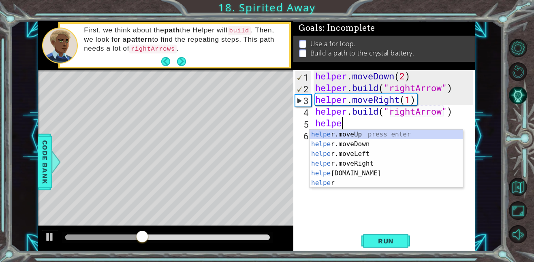
scroll to position [0, 7]
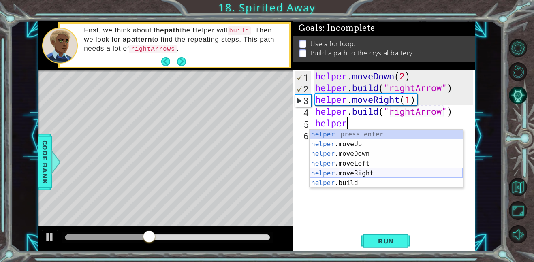
click at [349, 170] on div "helper press enter helper .moveUp press enter helper .moveDown press enter help…" at bounding box center [385, 169] width 153 height 78
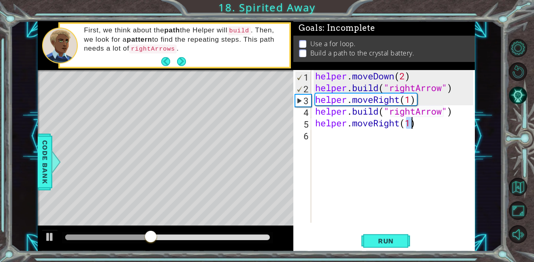
scroll to position [0, 4]
type textarea "helper.moveRight(1)"
click at [383, 239] on span "Run" at bounding box center [386, 241] width 32 height 8
click at [324, 138] on div "helper . moveDown ( 2 ) helper . build ( "rightArrow" ) helper . moveRight ( 1 …" at bounding box center [395, 158] width 164 height 176
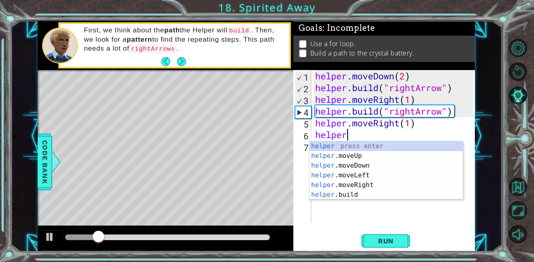
scroll to position [0, 1]
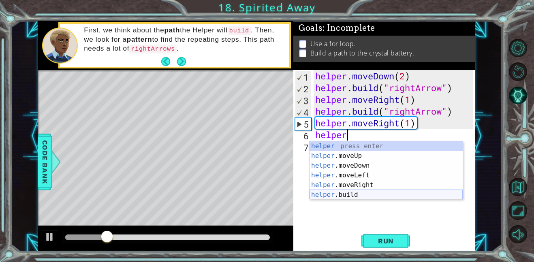
click at [342, 195] on div "helper press enter helper .moveUp press enter helper .moveDown press enter help…" at bounding box center [385, 180] width 153 height 78
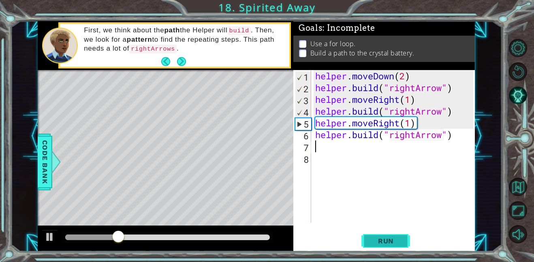
type textarea "[DOMAIN_NAME]("rightArrow")"
click at [373, 243] on span "Run" at bounding box center [386, 241] width 32 height 8
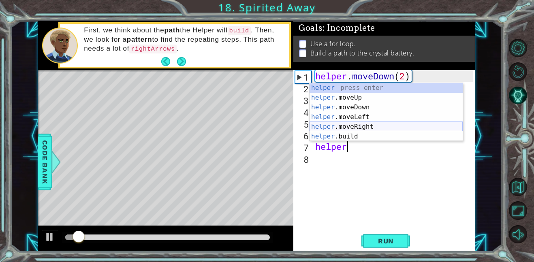
click at [350, 125] on div "helper press enter helper .moveUp press enter helper .moveDown press enter help…" at bounding box center [385, 122] width 153 height 78
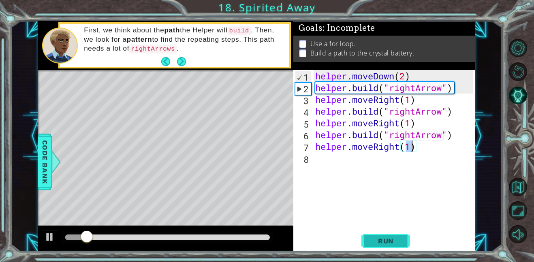
type textarea "helper.moveRight(1)"
click at [387, 234] on button "Run" at bounding box center [385, 241] width 49 height 18
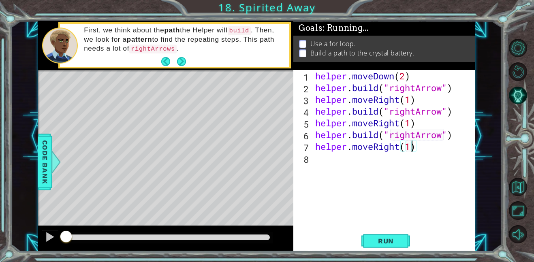
click at [347, 158] on div "helper . moveDown ( 2 ) helper . build ( "rightArrow" ) helper . moveRight ( 1 …" at bounding box center [395, 158] width 164 height 176
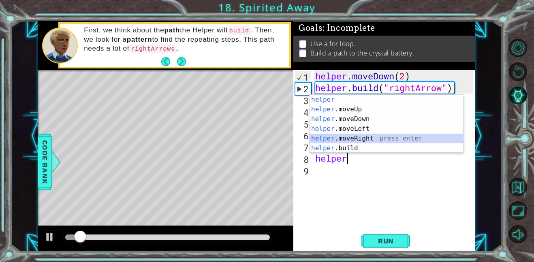
click at [347, 143] on div "helper press enter helper .moveUp press enter helper .moveDown press enter help…" at bounding box center [385, 134] width 153 height 78
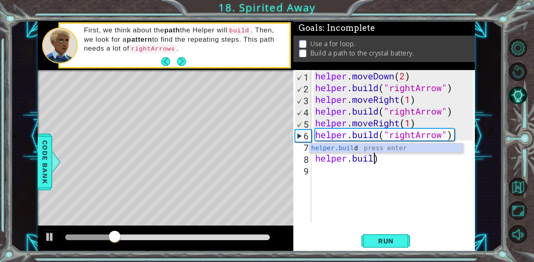
scroll to position [0, 2]
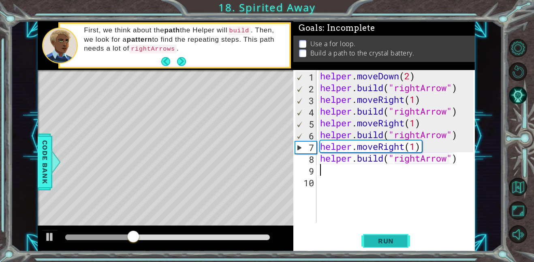
type textarea "[DOMAIN_NAME]("rightArrow")"
click at [381, 245] on span "Run" at bounding box center [386, 241] width 32 height 8
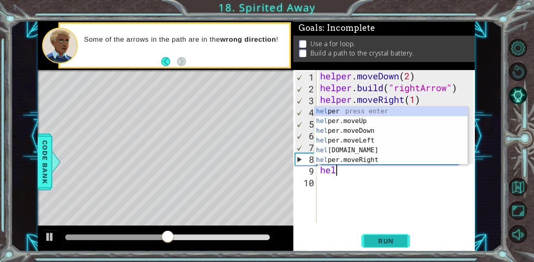
scroll to position [0, 0]
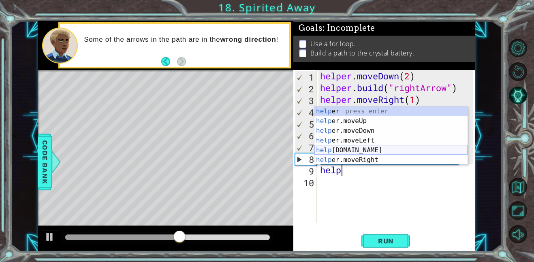
click at [335, 147] on div "help er press enter help er.moveUp press enter help er.moveDown press enter hel…" at bounding box center [390, 146] width 153 height 78
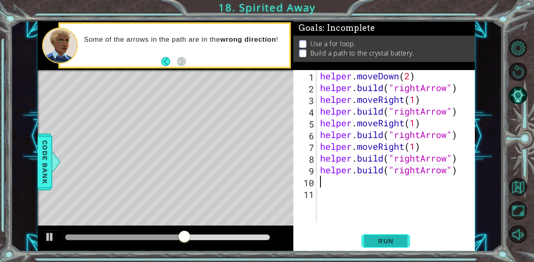
type textarea "[DOMAIN_NAME]("rightArrow")"
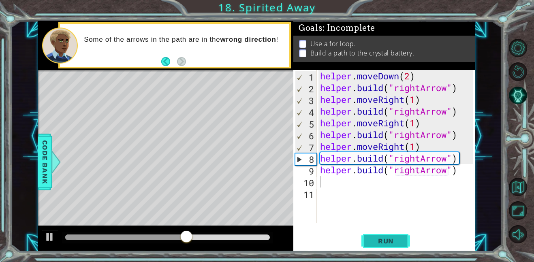
click at [394, 240] on span "Run" at bounding box center [386, 241] width 32 height 8
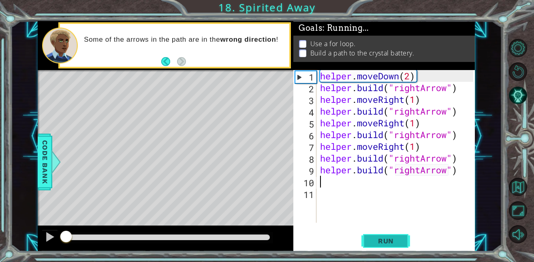
scroll to position [0, 0]
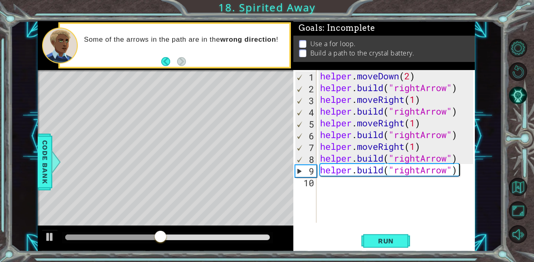
click at [458, 174] on div "helper . moveDown ( 2 ) helper . build ( "rightArrow" ) helper . moveRight ( 1 …" at bounding box center [397, 158] width 159 height 176
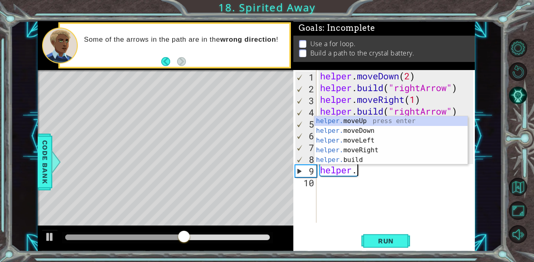
scroll to position [0, 1]
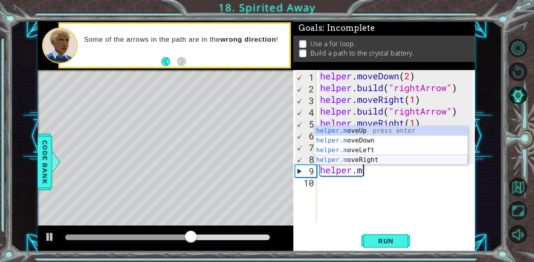
click at [435, 163] on div "helper.m oveUp press enter helper.m oveDown press enter helper.m oveLeft press …" at bounding box center [390, 155] width 153 height 58
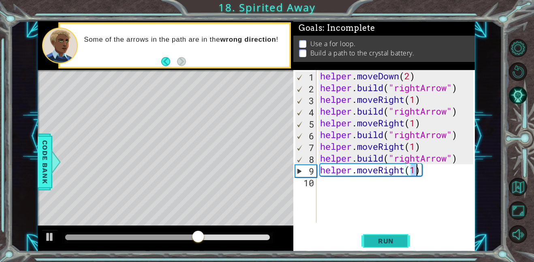
type textarea "helper.moveRight(1)"
click at [399, 242] on span "Run" at bounding box center [386, 241] width 32 height 8
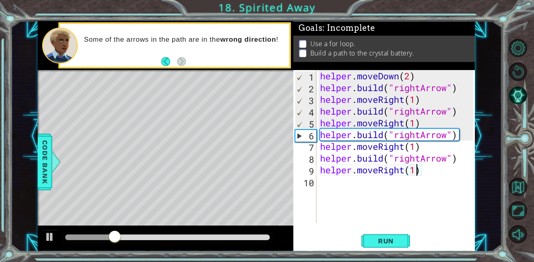
click at [339, 192] on div "helper . moveDown ( 2 ) helper . build ( "rightArrow" ) helper . moveRight ( 1 …" at bounding box center [397, 158] width 159 height 176
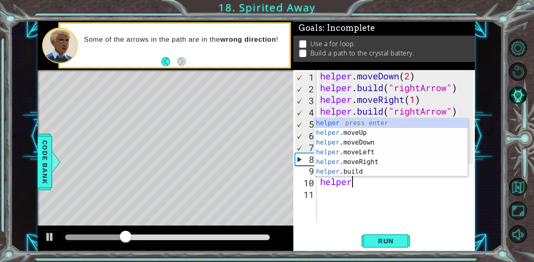
scroll to position [0, 1]
click at [347, 170] on div "helper press enter helper .moveUp press enter helper .moveDown press enter help…" at bounding box center [390, 157] width 153 height 78
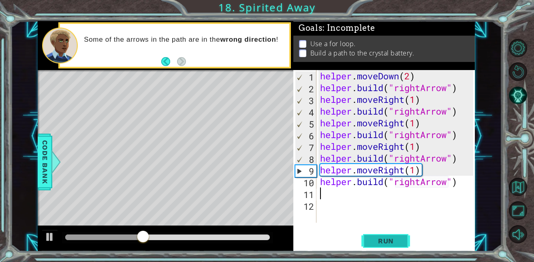
type textarea "[DOMAIN_NAME]("rightArrow")"
click at [375, 237] on span "Run" at bounding box center [386, 241] width 32 height 8
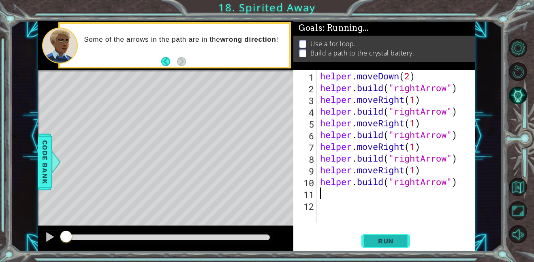
scroll to position [0, 0]
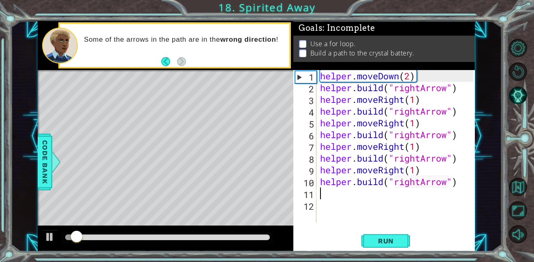
click at [448, 184] on div "helper . moveDown ( 2 ) helper . build ( "rightArrow" ) helper . moveRight ( 1 …" at bounding box center [397, 158] width 159 height 176
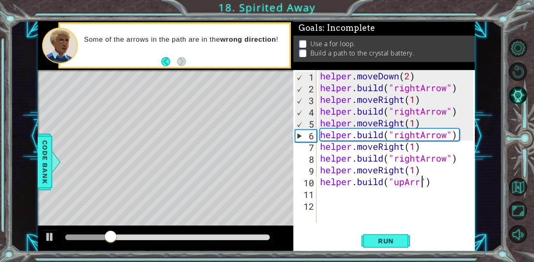
scroll to position [0, 5]
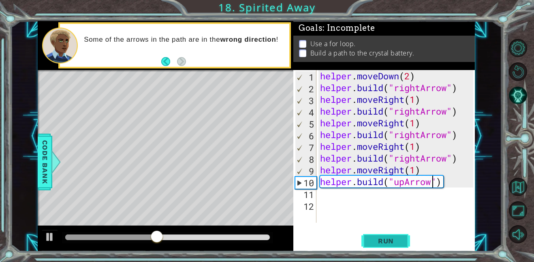
type textarea "[DOMAIN_NAME]("upArrow")"
click at [366, 239] on button "Run" at bounding box center [385, 241] width 49 height 18
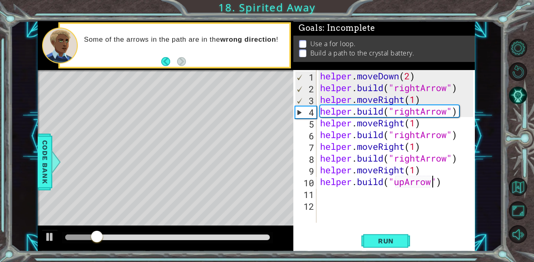
click at [321, 195] on div "helper . moveDown ( 2 ) helper . build ( "rightArrow" ) helper . moveRight ( 1 …" at bounding box center [397, 158] width 159 height 176
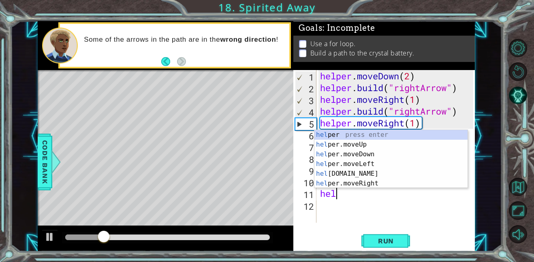
scroll to position [0, 1]
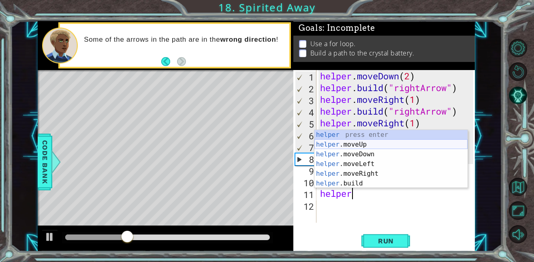
click at [344, 147] on div "helper press enter helper .moveUp press enter helper .moveDown press enter help…" at bounding box center [390, 169] width 153 height 78
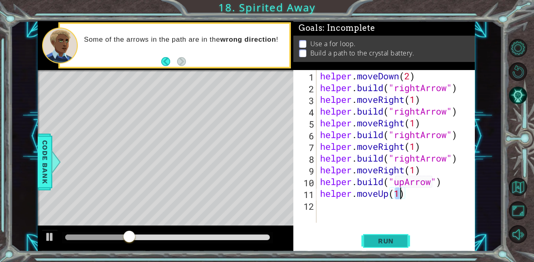
type textarea "helper.moveUp(1)"
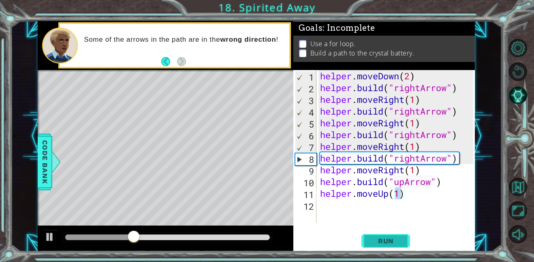
click at [385, 247] on button "Run" at bounding box center [385, 241] width 49 height 18
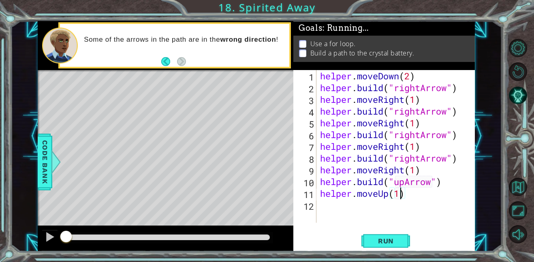
click at [330, 211] on div "helper . moveDown ( 2 ) helper . build ( "rightArrow" ) helper . moveRight ( 1 …" at bounding box center [397, 158] width 159 height 176
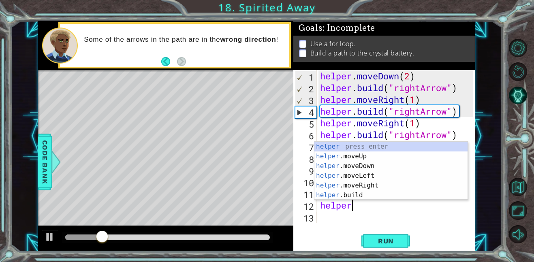
click at [374, 199] on body "1 ההההההההההההההההההההההההההההההההההההההההההההההההההההההההההההההההההההההההההההה…" at bounding box center [267, 131] width 534 height 262
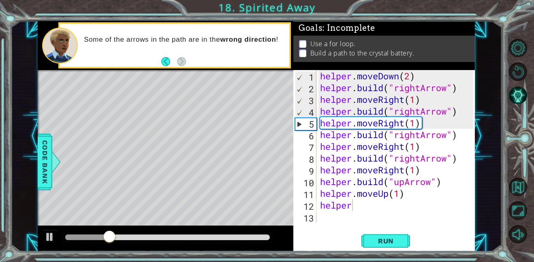
click at [360, 210] on div "helper . moveDown ( 2 ) helper . build ( "rightArrow" ) helper . moveRight ( 1 …" at bounding box center [397, 158] width 159 height 176
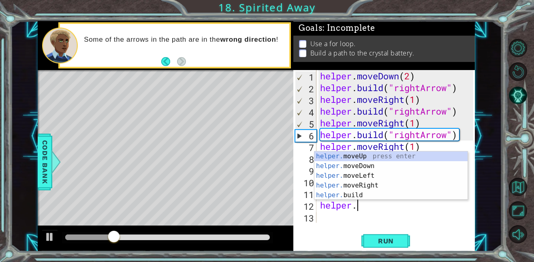
scroll to position [0, 1]
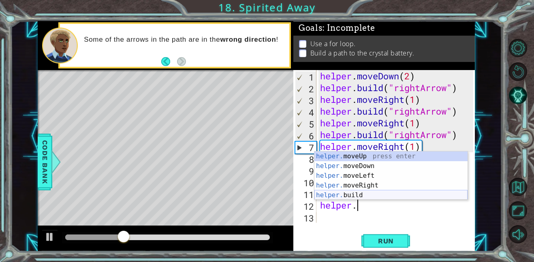
click at [361, 194] on div "helper. moveUp press enter helper. moveDown press enter helper. moveLeft press …" at bounding box center [390, 185] width 153 height 68
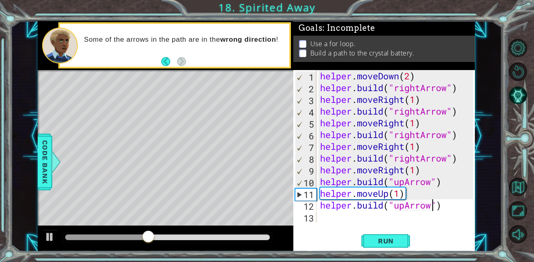
scroll to position [0, 5]
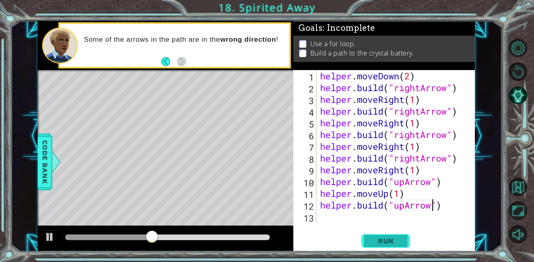
click at [389, 236] on button "Run" at bounding box center [385, 241] width 49 height 18
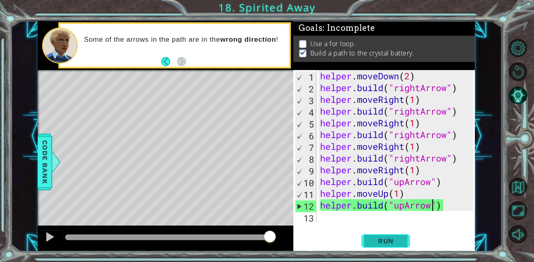
click at [389, 236] on button "Run" at bounding box center [385, 241] width 49 height 18
click at [51, 170] on div at bounding box center [56, 162] width 10 height 24
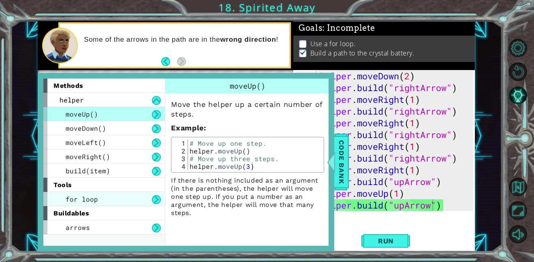
click at [87, 199] on span "for loop" at bounding box center [82, 199] width 32 height 9
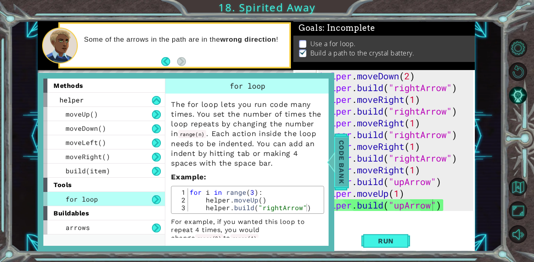
click at [341, 163] on span "Code Bank" at bounding box center [341, 161] width 13 height 49
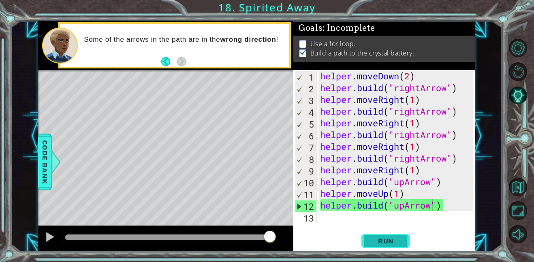
click at [381, 246] on button "Run" at bounding box center [385, 241] width 49 height 18
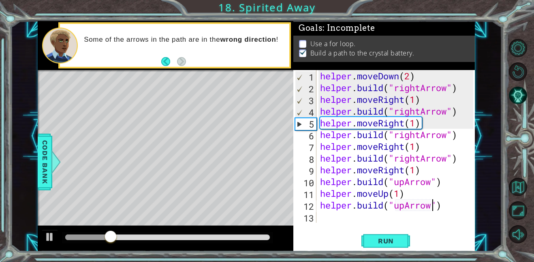
click at [321, 103] on div "helper . moveDown ( 2 ) helper . build ( "rightArrow" ) helper . moveRight ( 1 …" at bounding box center [397, 158] width 159 height 176
type textarea "helper.moveRight(1)"
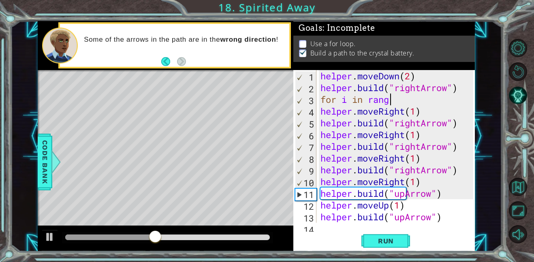
scroll to position [0, 3]
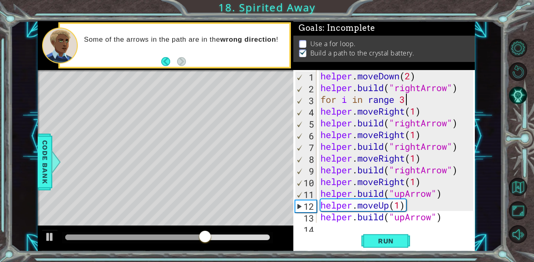
type textarea "for i in range 3:"
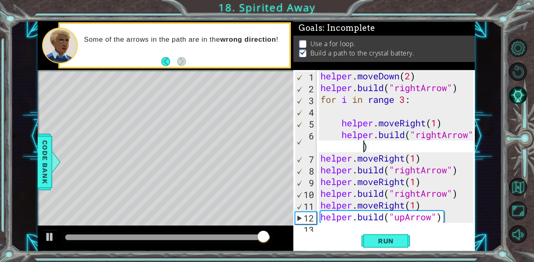
type textarea "helper.moveRight(1)"
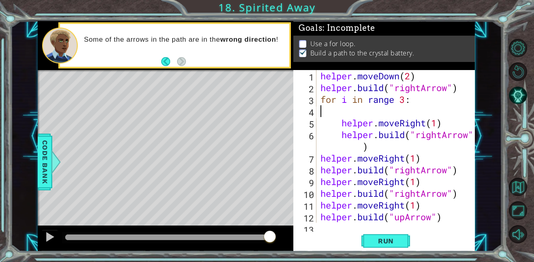
scroll to position [0, 0]
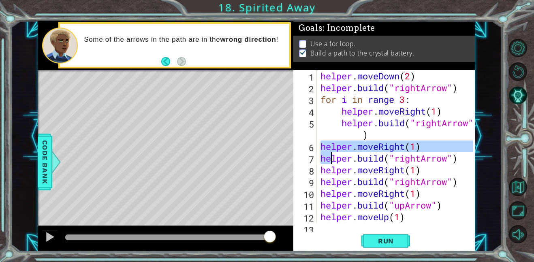
drag, startPoint x: 321, startPoint y: 147, endPoint x: 332, endPoint y: 158, distance: 16.0
click at [332, 158] on div "helper . moveDown ( 2 ) helper . build ( "rightArrow" ) for i in range 3 : help…" at bounding box center [398, 158] width 158 height 176
click at [332, 158] on div "helper . moveDown ( 2 ) helper . build ( "rightArrow" ) for i in range 3 : help…" at bounding box center [396, 146] width 154 height 153
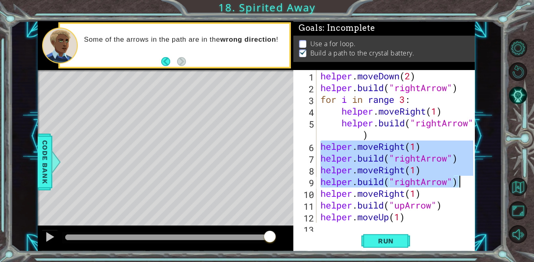
drag, startPoint x: 321, startPoint y: 148, endPoint x: 463, endPoint y: 185, distance: 146.9
click at [463, 185] on div "helper . moveDown ( 2 ) helper . build ( "rightArrow" ) for i in range 3 : help…" at bounding box center [398, 158] width 158 height 176
type textarea "helper.moveRight(1) [DOMAIN_NAME]("rightArrow")"
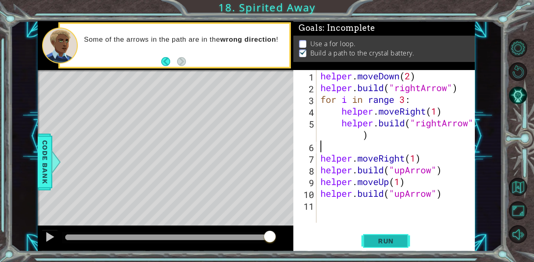
click at [381, 242] on span "Run" at bounding box center [386, 241] width 32 height 8
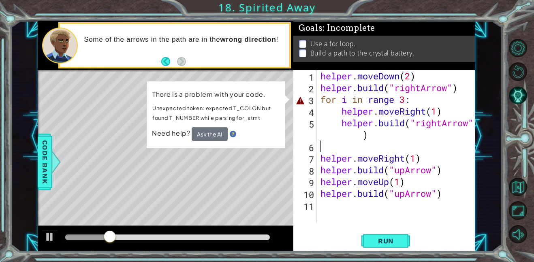
click at [400, 100] on div "helper . moveDown ( 2 ) helper . build ( "rightArrow" ) for i in range 3 : help…" at bounding box center [398, 158] width 158 height 176
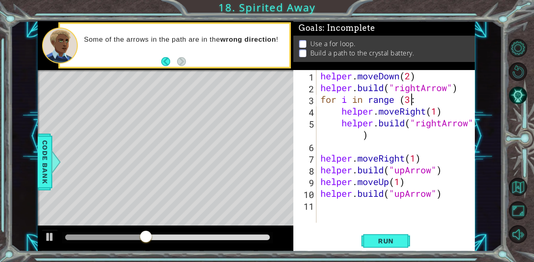
scroll to position [0, 4]
type textarea "for i in range (3):"
click at [380, 239] on span "Run" at bounding box center [386, 241] width 32 height 8
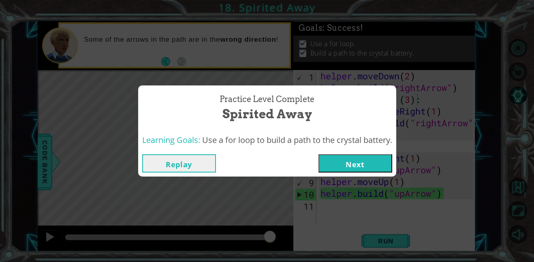
click at [369, 166] on button "Next" at bounding box center [355, 163] width 74 height 18
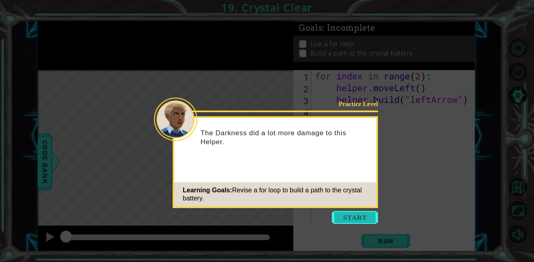
click at [356, 213] on button "Start" at bounding box center [355, 217] width 46 height 13
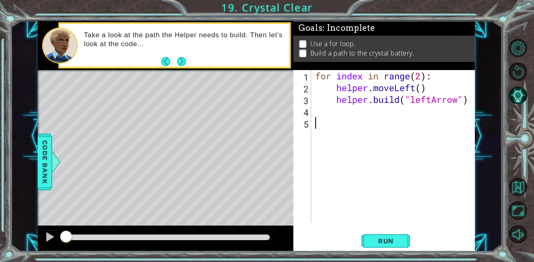
click at [366, 78] on div "for index in range ( 2 ) : helper . moveLeft ( ) helper . build ( "leftArrow" )" at bounding box center [395, 158] width 164 height 176
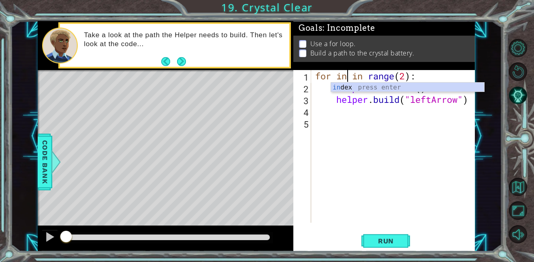
type textarea "for i in range(2):"
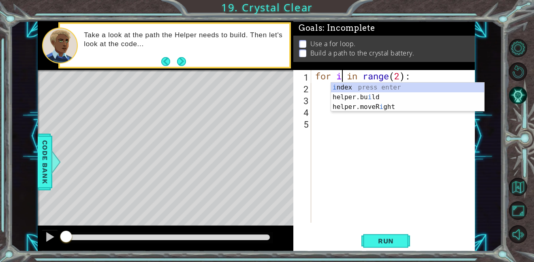
click at [432, 170] on div "for i in range ( 2 ) : helper . moveLeft ( ) helper . build ( "leftArrow" )" at bounding box center [395, 158] width 164 height 176
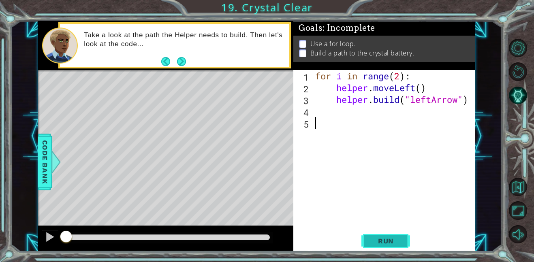
click at [390, 247] on button "Run" at bounding box center [385, 241] width 49 height 18
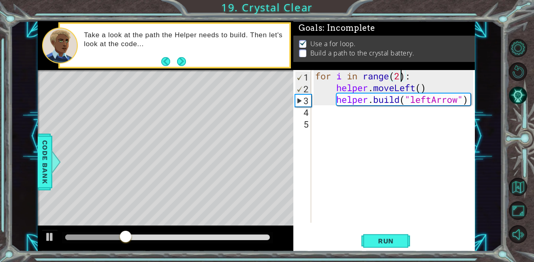
click at [403, 77] on div "for i in range ( 2 ) : helper . moveLeft ( ) helper . build ( "leftArrow" )" at bounding box center [395, 158] width 164 height 176
type textarea "for i in range(4):"
click at [385, 235] on button "Run" at bounding box center [385, 241] width 49 height 18
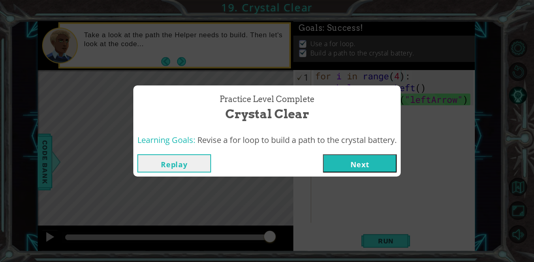
click at [343, 157] on button "Next" at bounding box center [360, 163] width 74 height 18
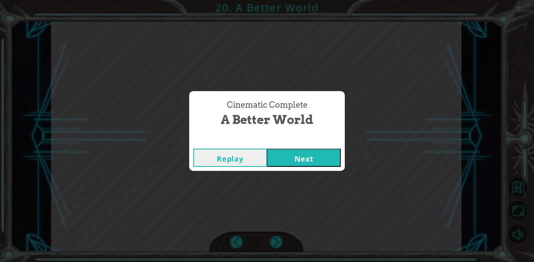
click at [285, 153] on button "Next" at bounding box center [304, 158] width 74 height 18
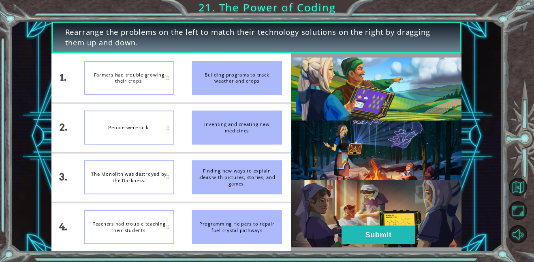
drag, startPoint x: 210, startPoint y: 237, endPoint x: 212, endPoint y: 57, distance: 180.6
click at [212, 57] on ul "Building programs to track weather and crops Inventing and creating new medicin…" at bounding box center [237, 152] width 108 height 198
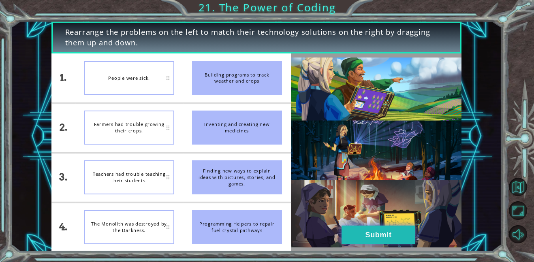
click at [366, 243] on button "Submit" at bounding box center [378, 235] width 74 height 18
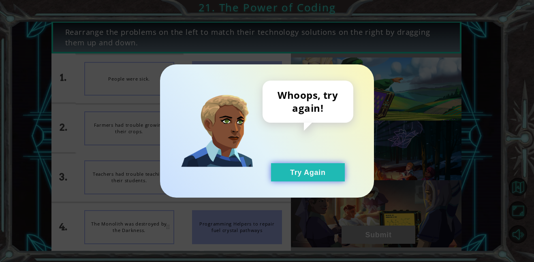
click at [313, 179] on button "Try Again" at bounding box center [308, 172] width 74 height 18
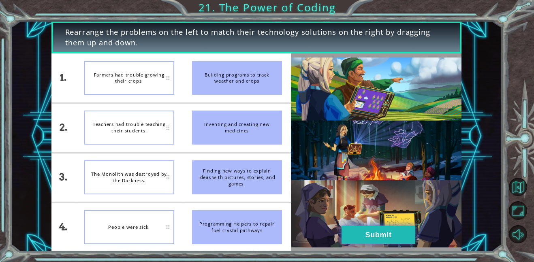
click at [398, 234] on button "Submit" at bounding box center [378, 235] width 74 height 18
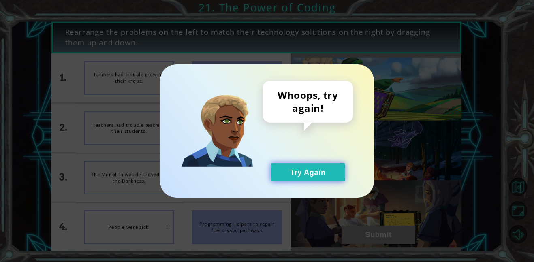
click at [283, 170] on button "Try Again" at bounding box center [308, 172] width 74 height 18
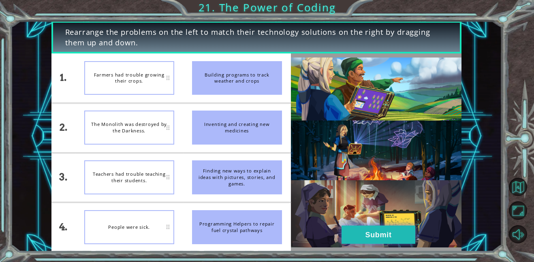
click at [355, 238] on button "Submit" at bounding box center [378, 235] width 74 height 18
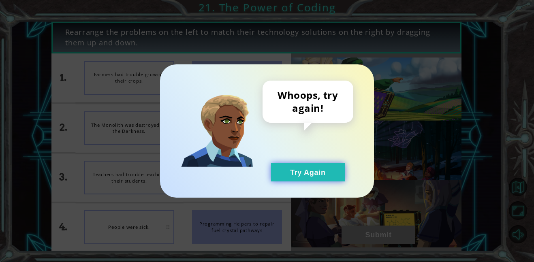
click at [319, 163] on button "Try Again" at bounding box center [308, 172] width 74 height 18
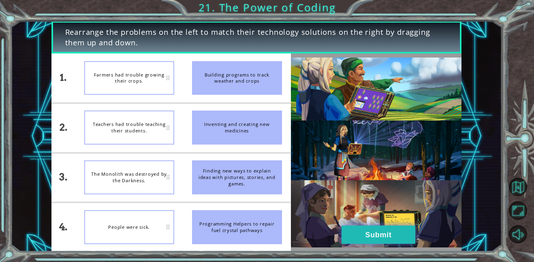
click at [373, 234] on button "Submit" at bounding box center [378, 235] width 74 height 18
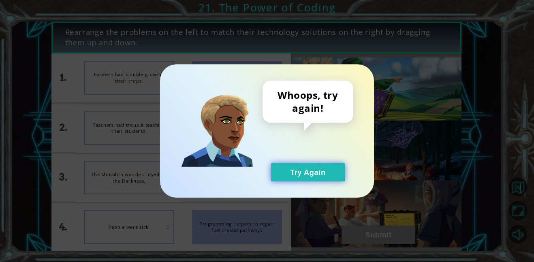
click at [323, 181] on button "Try Again" at bounding box center [308, 172] width 74 height 18
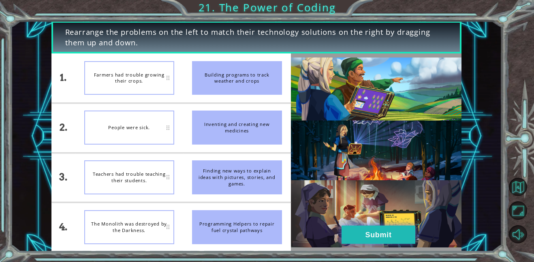
click at [352, 230] on button "Submit" at bounding box center [378, 235] width 74 height 18
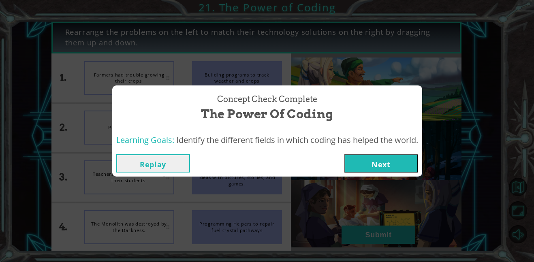
click at [364, 165] on button "Next" at bounding box center [381, 163] width 74 height 18
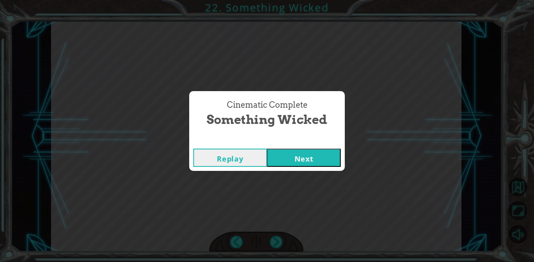
click at [309, 155] on button "Next" at bounding box center [304, 158] width 74 height 18
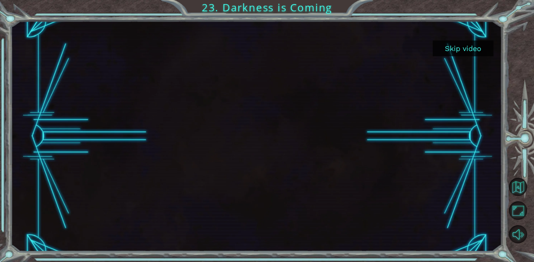
click at [467, 46] on button "Skip video" at bounding box center [462, 48] width 61 height 16
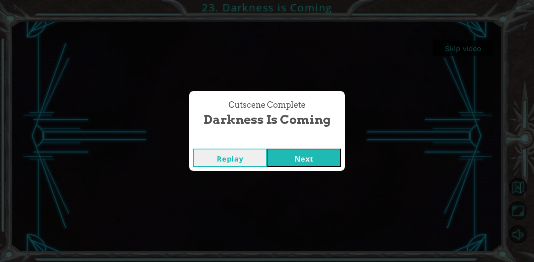
click at [321, 147] on div "Replay Next" at bounding box center [267, 158] width 156 height 26
click at [319, 156] on button "Next" at bounding box center [304, 158] width 74 height 18
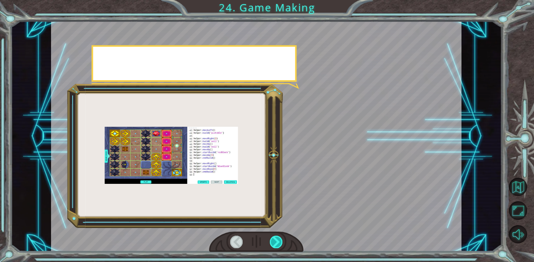
click at [278, 240] on div at bounding box center [276, 242] width 13 height 13
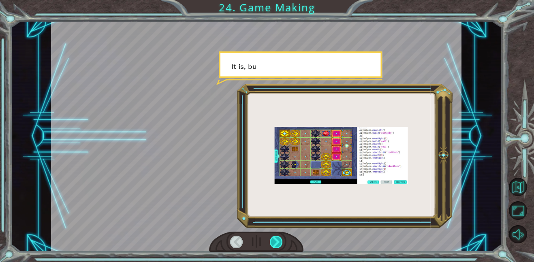
click at [278, 241] on div at bounding box center [276, 242] width 13 height 13
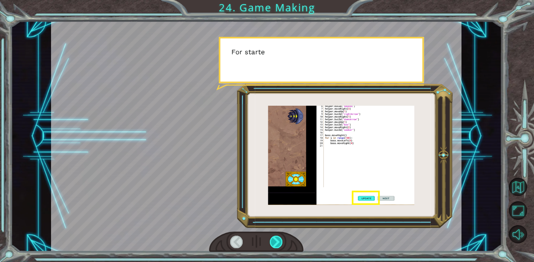
click at [278, 241] on div at bounding box center [276, 242] width 13 height 13
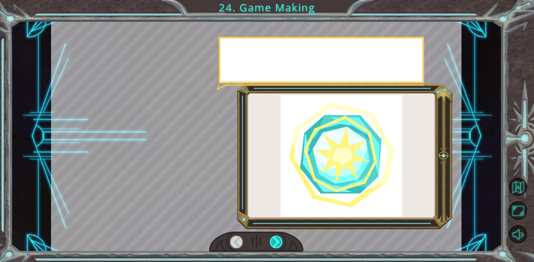
click at [278, 241] on div at bounding box center [276, 242] width 13 height 13
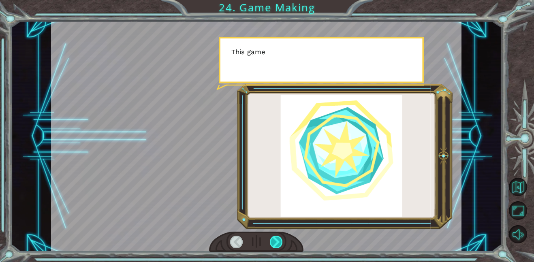
click at [278, 241] on div at bounding box center [276, 242] width 13 height 13
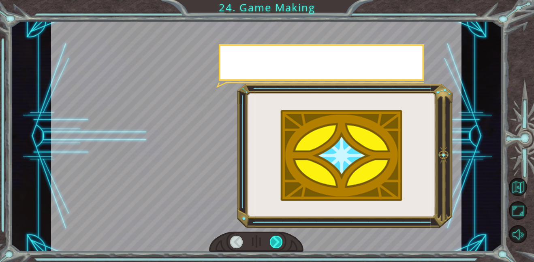
click at [278, 241] on div at bounding box center [276, 242] width 13 height 13
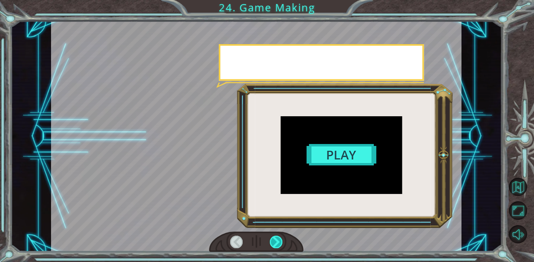
click at [276, 241] on div at bounding box center [276, 242] width 13 height 13
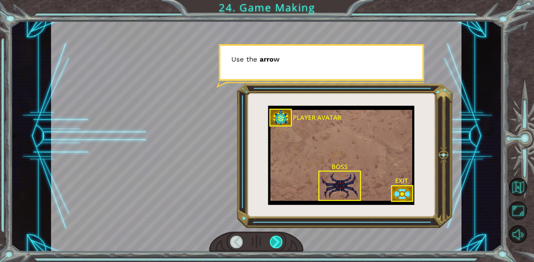
click at [276, 241] on div at bounding box center [276, 242] width 13 height 13
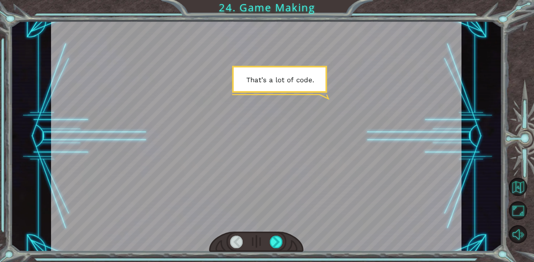
click at [285, 234] on div at bounding box center [256, 242] width 94 height 21
click at [277, 237] on div at bounding box center [276, 242] width 13 height 13
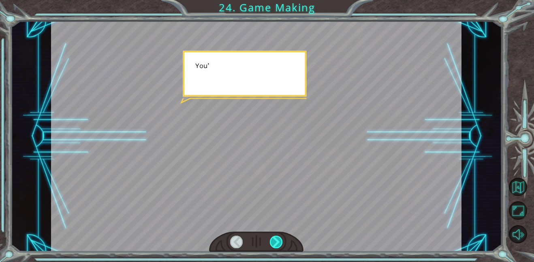
click at [277, 237] on div at bounding box center [276, 242] width 13 height 13
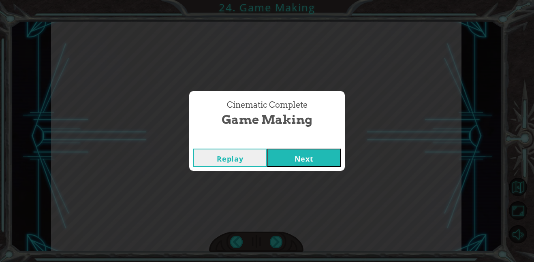
click at [286, 163] on button "Next" at bounding box center [304, 158] width 74 height 18
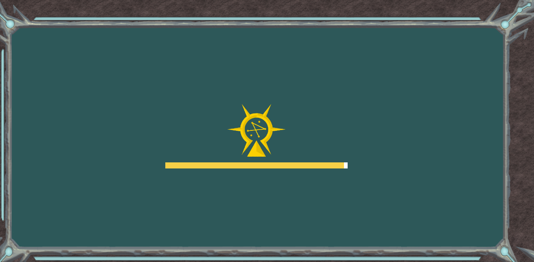
click at [194, 150] on div at bounding box center [256, 136] width 182 height 65
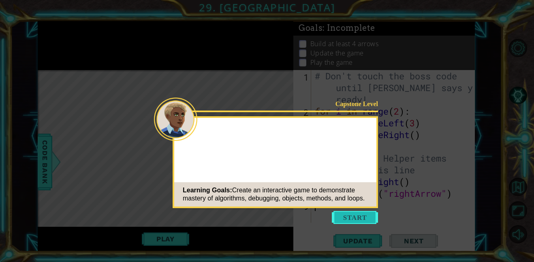
click at [346, 214] on button "Start" at bounding box center [355, 217] width 46 height 13
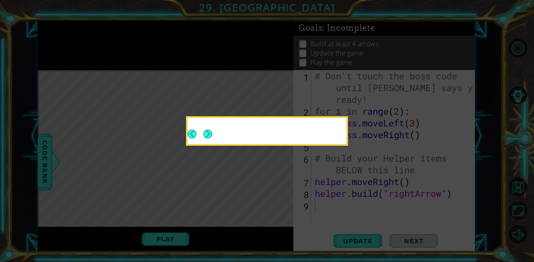
click at [208, 132] on button "Next" at bounding box center [207, 134] width 9 height 9
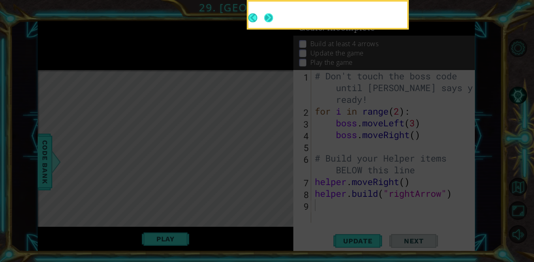
click at [269, 12] on button "Next" at bounding box center [268, 17] width 11 height 11
click at [268, 14] on button "Next" at bounding box center [268, 17] width 9 height 9
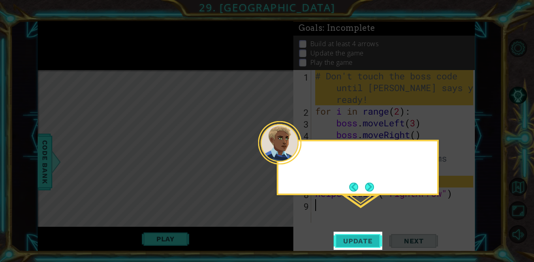
click at [370, 193] on div at bounding box center [358, 167] width 162 height 55
click at [360, 238] on span "Update" at bounding box center [358, 241] width 46 height 8
click at [358, 238] on span "Update" at bounding box center [358, 241] width 46 height 8
click at [374, 185] on button "Next" at bounding box center [369, 186] width 9 height 9
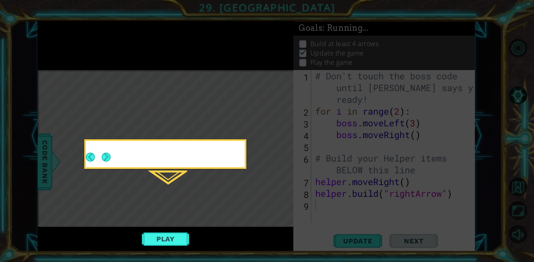
scroll to position [0, 0]
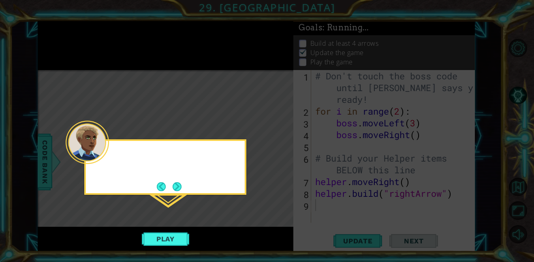
click at [160, 247] on icon at bounding box center [267, 131] width 534 height 262
click at [166, 240] on button "Play" at bounding box center [165, 238] width 47 height 15
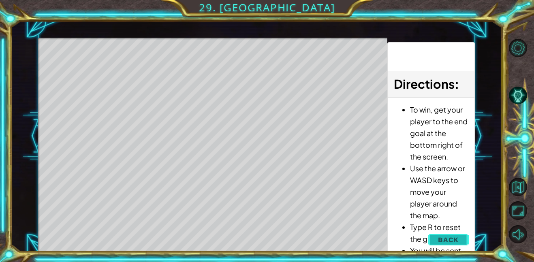
click at [448, 238] on span "Back" at bounding box center [448, 240] width 21 height 8
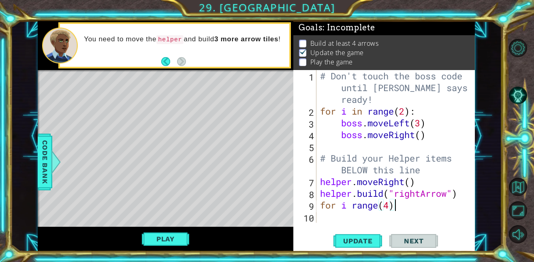
scroll to position [0, 3]
click at [374, 244] on span "Update" at bounding box center [358, 241] width 46 height 8
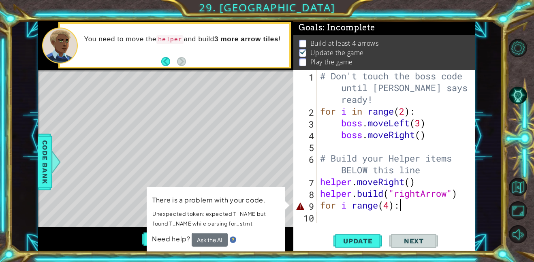
click at [347, 208] on div "# Don't touch the boss code until [PERSON_NAME] says you're ready! for i in ran…" at bounding box center [397, 170] width 159 height 200
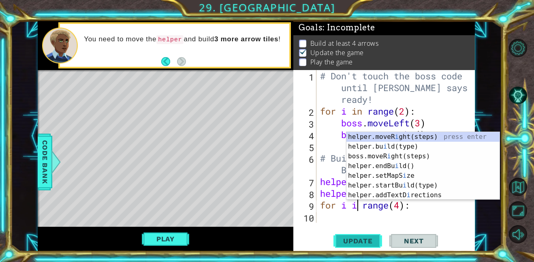
scroll to position [0, 2]
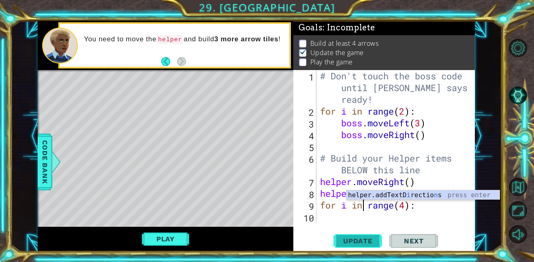
type textarea "for i in range(4):"
click at [369, 244] on span "Update" at bounding box center [358, 241] width 46 height 8
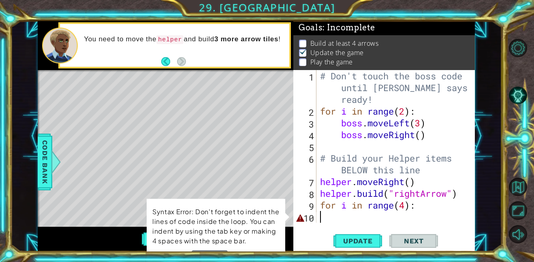
click at [333, 219] on div "# Don't touch the boss code until [PERSON_NAME] says you're ready! for i in ran…" at bounding box center [397, 170] width 159 height 200
click at [424, 207] on div "# Don't touch the boss code until [PERSON_NAME] says you're ready! for i in ran…" at bounding box center [397, 170] width 159 height 200
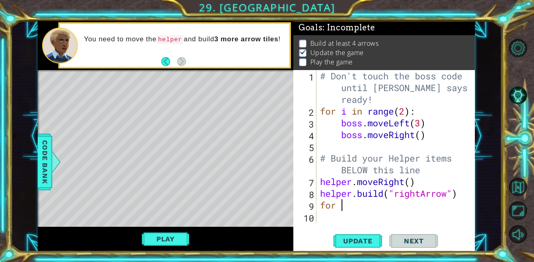
type textarea "f"
click at [152, 242] on button "Play" at bounding box center [165, 238] width 47 height 15
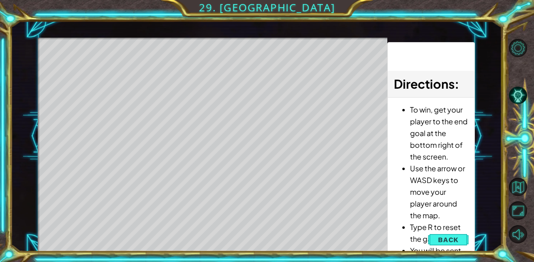
click at [166, 79] on div "Level Map" at bounding box center [225, 157] width 374 height 239
click at [158, 74] on div "Level Map" at bounding box center [225, 157] width 374 height 239
click at [133, 69] on div "Level Map" at bounding box center [225, 157] width 374 height 239
click at [152, 194] on div "Level Map" at bounding box center [225, 157] width 374 height 239
click at [151, 200] on div "Level Map" at bounding box center [225, 157] width 374 height 239
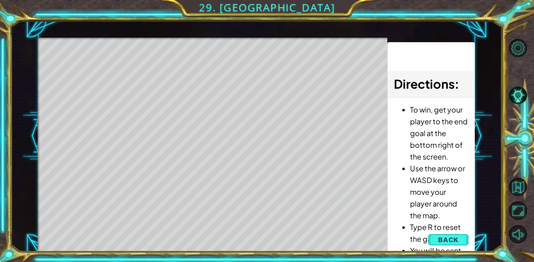
click at [151, 200] on div "Level Map" at bounding box center [225, 157] width 374 height 239
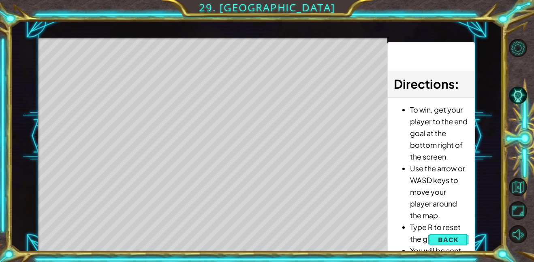
click at [151, 200] on div "Level Map" at bounding box center [225, 157] width 374 height 239
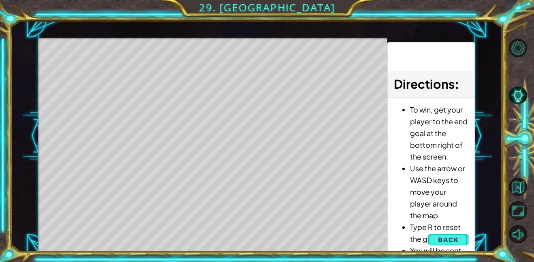
click at [151, 200] on div "Level Map" at bounding box center [225, 157] width 374 height 239
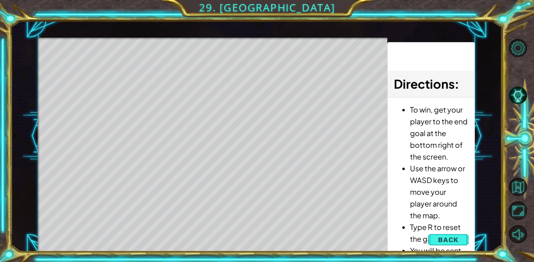
click at [165, 55] on div "Level Map" at bounding box center [225, 157] width 374 height 239
click at [189, 75] on div "Level Map" at bounding box center [225, 157] width 374 height 239
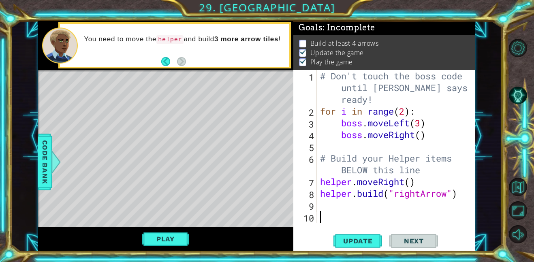
click at [324, 203] on div "# Don't touch the boss code until [PERSON_NAME] says you're ready! for i in ran…" at bounding box center [397, 170] width 159 height 200
type textarea "e"
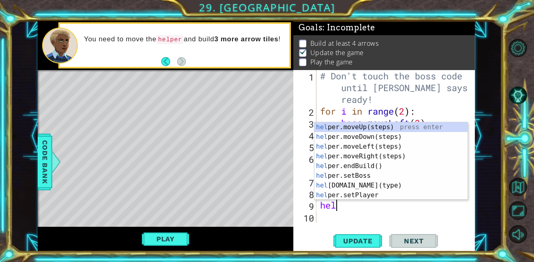
scroll to position [0, 0]
click at [350, 183] on div "help er.moveUp(steps) press enter help er.moveDown(steps) press enter help er.m…" at bounding box center [390, 170] width 153 height 97
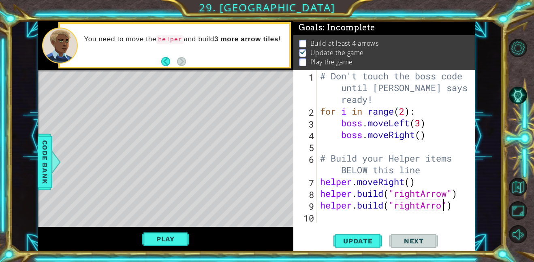
scroll to position [0, 6]
type textarea "[DOMAIN_NAME]("rightArrow")"
click at [366, 243] on span "Update" at bounding box center [358, 241] width 46 height 8
click at [132, 91] on div "Level Map" at bounding box center [225, 189] width 374 height 239
click at [140, 92] on div "Level Map" at bounding box center [225, 189] width 374 height 239
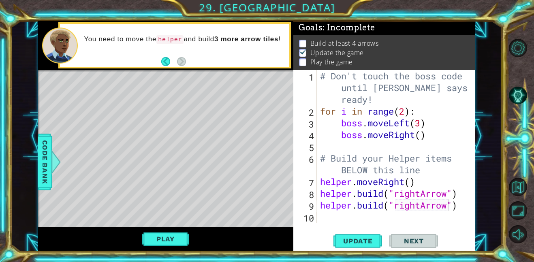
click at [140, 92] on div "Level Map" at bounding box center [225, 189] width 374 height 239
click at [168, 240] on button "Play" at bounding box center [165, 238] width 47 height 15
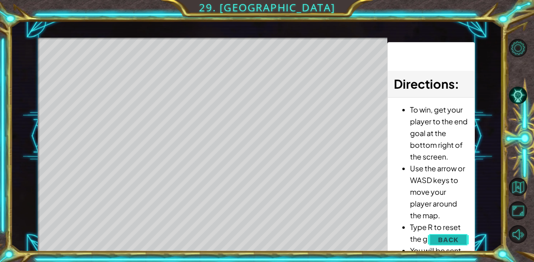
click at [438, 238] on button "Back" at bounding box center [448, 240] width 41 height 16
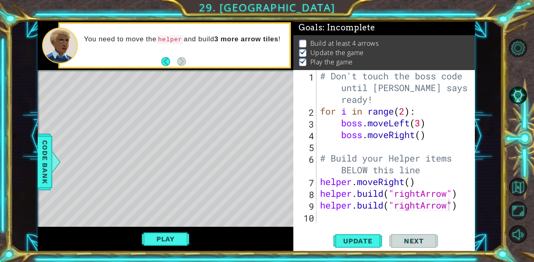
click at [337, 214] on div "# Don't touch the boss code until [PERSON_NAME] says you're ready! for i in ran…" at bounding box center [397, 170] width 159 height 200
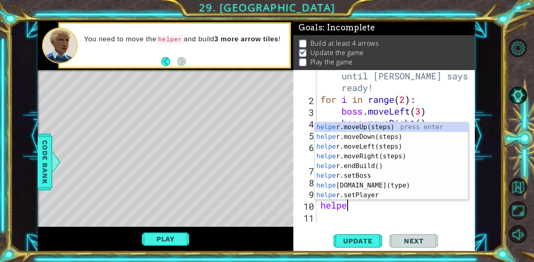
scroll to position [0, 1]
click at [371, 175] on div "helper .moveUp(steps) press enter helper .moveDown(steps) press enter helper .m…" at bounding box center [391, 170] width 153 height 97
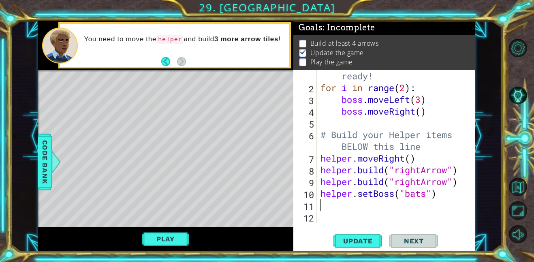
scroll to position [23, 0]
type textarea "helper.setBoss("bats")"
click at [375, 237] on span "Update" at bounding box center [358, 241] width 46 height 8
click at [367, 239] on span "Update" at bounding box center [358, 241] width 46 height 8
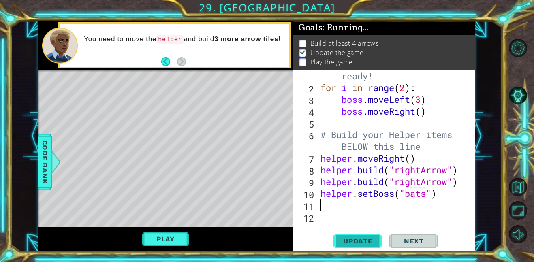
click at [367, 239] on span "Update" at bounding box center [358, 241] width 46 height 8
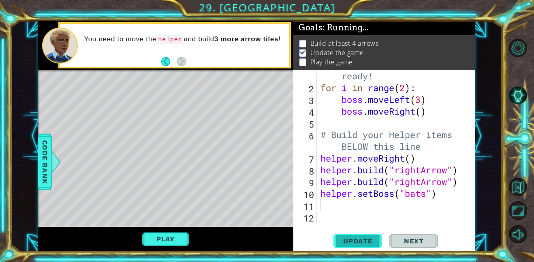
click at [367, 239] on span "Update" at bounding box center [358, 241] width 46 height 8
click at [177, 240] on button "Play" at bounding box center [165, 238] width 47 height 15
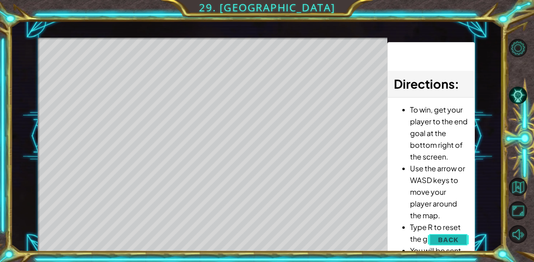
click at [451, 245] on button "Back" at bounding box center [448, 240] width 41 height 16
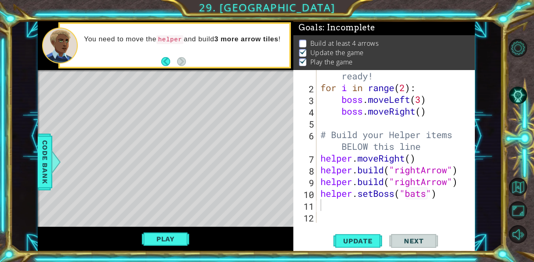
click at [425, 196] on div "# Don't touch the boss code until [PERSON_NAME] says you're ready! for i in ran…" at bounding box center [398, 147] width 158 height 200
click at [357, 243] on span "Update" at bounding box center [358, 241] width 46 height 8
click at [153, 238] on button "Play" at bounding box center [165, 238] width 47 height 15
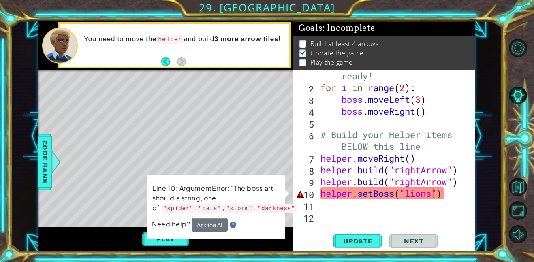
scroll to position [0, 0]
click at [432, 195] on div "# Don't touch the boss code until [PERSON_NAME] says you're ready! for i in ran…" at bounding box center [398, 147] width 158 height 200
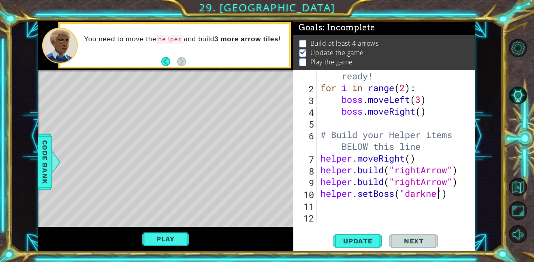
scroll to position [0, 5]
type textarea "helper.setBoss("darkness")"
click at [344, 245] on button "Update" at bounding box center [357, 241] width 49 height 18
click at [169, 243] on button "Play" at bounding box center [165, 238] width 47 height 15
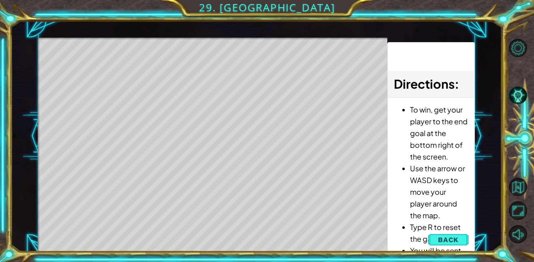
click at [126, 175] on div "Level Map" at bounding box center [225, 157] width 374 height 239
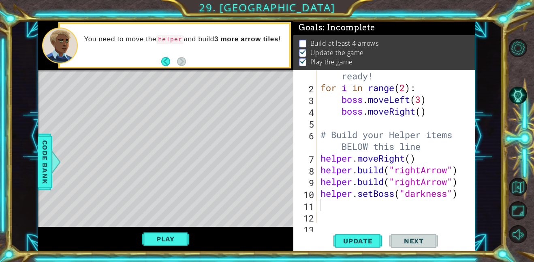
click at [458, 192] on div "# Don't touch the boss code until [PERSON_NAME] says you're ready! for i in ran…" at bounding box center [398, 147] width 158 height 200
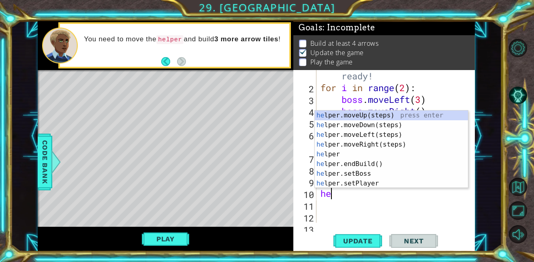
type textarea "h"
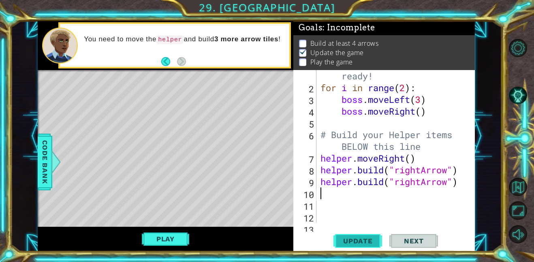
click at [345, 237] on span "Update" at bounding box center [358, 241] width 46 height 8
click at [171, 238] on button "Play" at bounding box center [165, 238] width 47 height 15
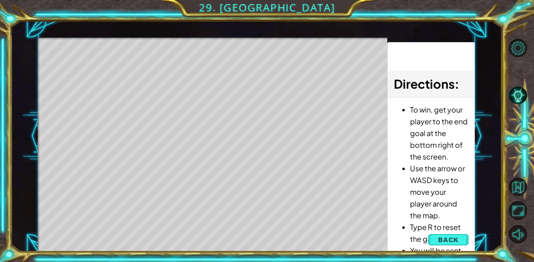
click at [214, 214] on div "Level Map" at bounding box center [225, 157] width 374 height 239
click at [335, 224] on div "Level Map" at bounding box center [225, 157] width 374 height 239
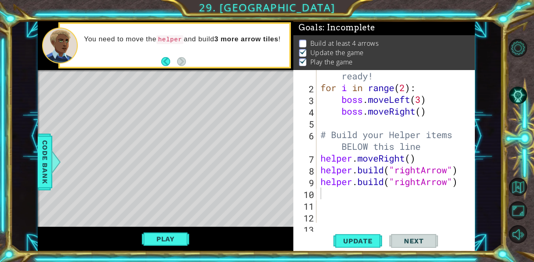
click at [104, 91] on div "Level Map" at bounding box center [225, 189] width 374 height 239
click at [118, 94] on div "Level Map" at bounding box center [225, 189] width 374 height 239
click at [123, 92] on div "Level Map" at bounding box center [225, 189] width 374 height 239
click at [128, 92] on div "Level Map" at bounding box center [225, 189] width 374 height 239
click at [191, 86] on div "Level Map" at bounding box center [225, 189] width 374 height 239
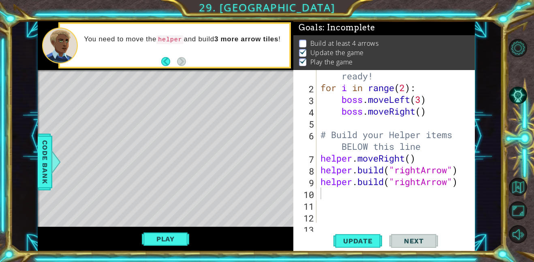
click at [245, 107] on div "Level Map" at bounding box center [225, 189] width 374 height 239
click at [254, 100] on div "Level Map" at bounding box center [225, 189] width 374 height 239
click at [274, 102] on div "Level Map" at bounding box center [225, 189] width 374 height 239
click at [286, 92] on div "Level Map" at bounding box center [225, 189] width 374 height 239
click at [306, 91] on div "2" at bounding box center [305, 89] width 21 height 12
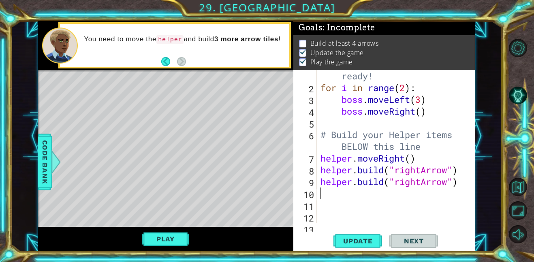
click at [281, 92] on div "Level Map" at bounding box center [225, 189] width 374 height 239
click at [278, 92] on div "Level Map" at bounding box center [225, 189] width 374 height 239
click at [277, 91] on div "Level Map" at bounding box center [225, 189] width 374 height 239
click at [273, 90] on div "Level Map" at bounding box center [225, 189] width 374 height 239
click at [269, 88] on div "Level Map" at bounding box center [225, 189] width 374 height 239
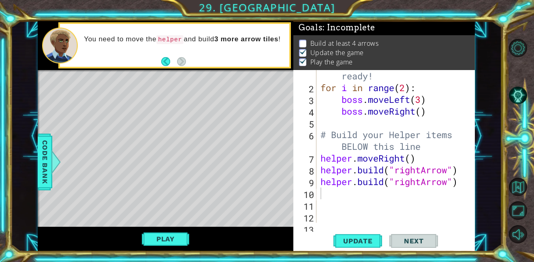
click at [265, 87] on div "Level Map" at bounding box center [225, 189] width 374 height 239
click at [258, 83] on div "Level Map" at bounding box center [225, 189] width 374 height 239
click at [237, 82] on div "Level Map" at bounding box center [225, 189] width 374 height 239
click at [230, 82] on div "Level Map" at bounding box center [225, 189] width 374 height 239
click at [241, 88] on div "Level Map" at bounding box center [225, 189] width 374 height 239
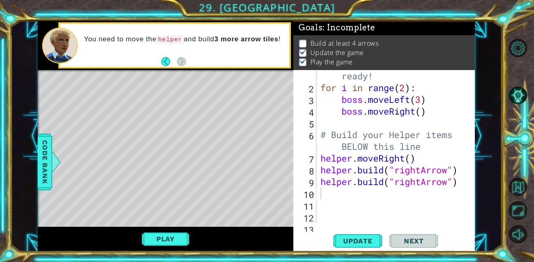
click at [172, 92] on div "Level Map" at bounding box center [225, 189] width 374 height 239
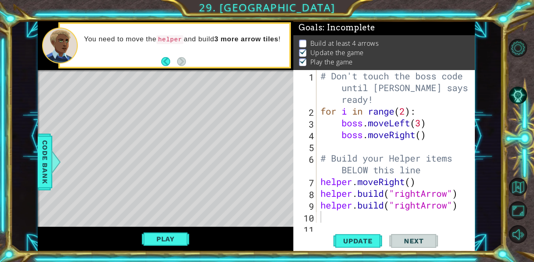
click at [368, 112] on div "# Don't touch the boss code until [PERSON_NAME] says you're ready! for i in ran…" at bounding box center [398, 170] width 158 height 200
click at [320, 182] on div "# Don't touch the boss code until [PERSON_NAME] says you're ready! for i in ran…" at bounding box center [398, 170] width 158 height 200
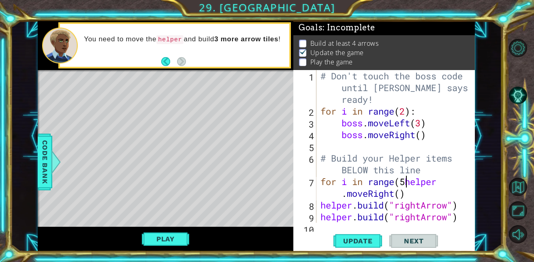
scroll to position [0, 4]
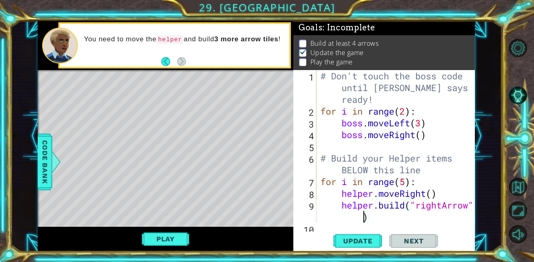
type textarea "[DOMAIN_NAME]("rightArrow")"
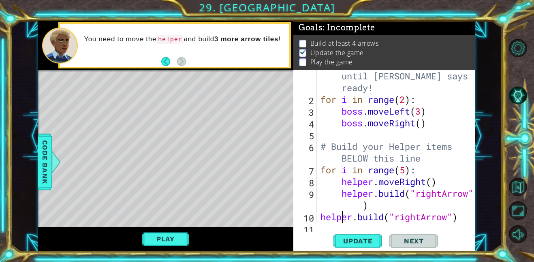
scroll to position [0, 0]
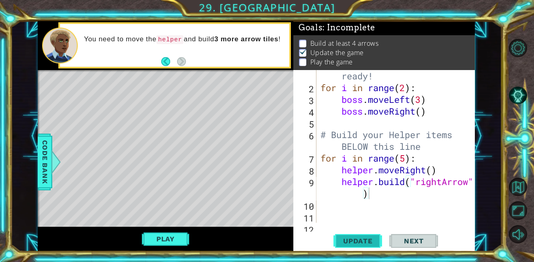
click at [363, 235] on button "Update" at bounding box center [357, 241] width 49 height 18
click at [360, 238] on span "Update" at bounding box center [358, 241] width 46 height 8
click at [366, 243] on span "Update" at bounding box center [358, 241] width 46 height 8
click at [170, 235] on button "Play" at bounding box center [165, 238] width 47 height 15
click at [373, 197] on div "# Don't touch the boss code until [PERSON_NAME] says you're ready! for i in ran…" at bounding box center [398, 147] width 158 height 200
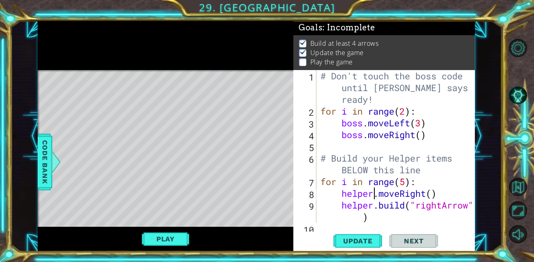
click at [374, 216] on div "# Don't touch the boss code until [PERSON_NAME] says you're ready! for i in ran…" at bounding box center [398, 170] width 158 height 200
type textarea "[DOMAIN_NAME]("rightArrow")"
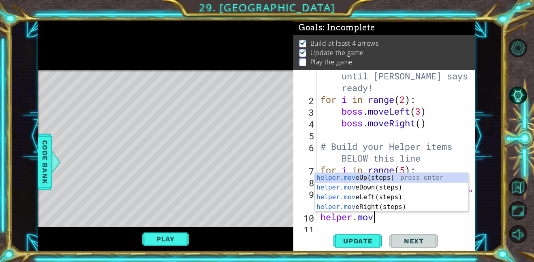
scroll to position [0, 2]
type textarea "helper.move"
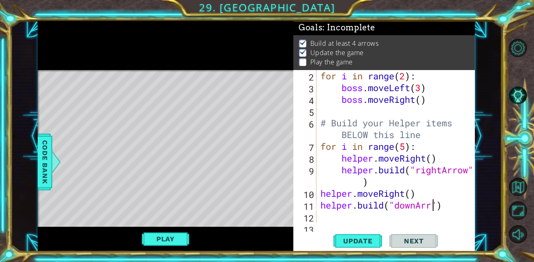
scroll to position [0, 5]
type textarea "[DOMAIN_NAME]("downArrow")"
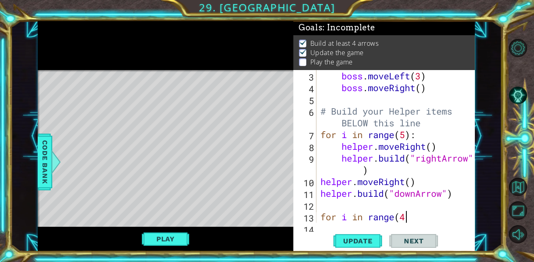
scroll to position [0, 4]
type textarea "for i in range(4):"
type textarea "h"
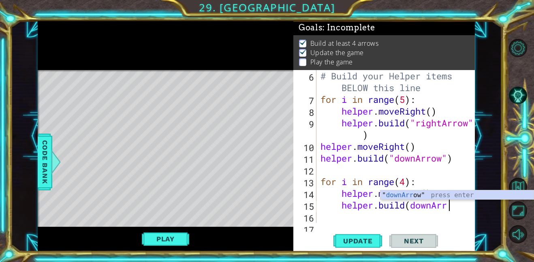
scroll to position [0, 6]
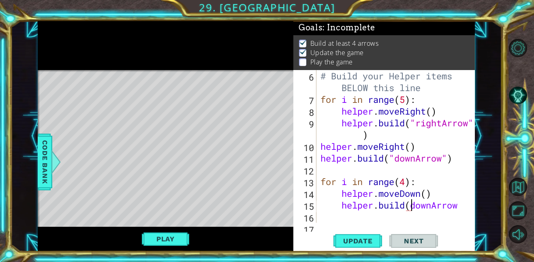
type textarea "[DOMAIN_NAME](¨downArrow"
click at [359, 239] on span "Update" at bounding box center [358, 241] width 46 height 8
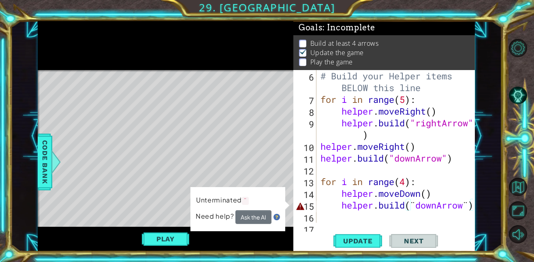
click at [426, 204] on div "# Build your Helper items BELOW this line for i in range ( 5 ) : helper . moveR…" at bounding box center [398, 164] width 158 height 188
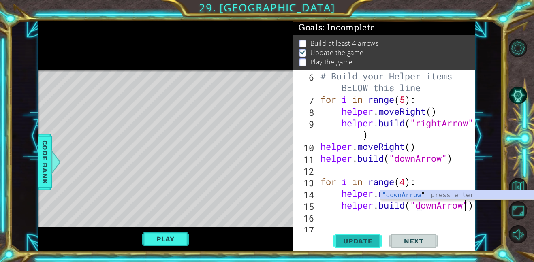
type textarea "[DOMAIN_NAME]("downArrow")"
click at [371, 237] on span "Update" at bounding box center [358, 241] width 46 height 8
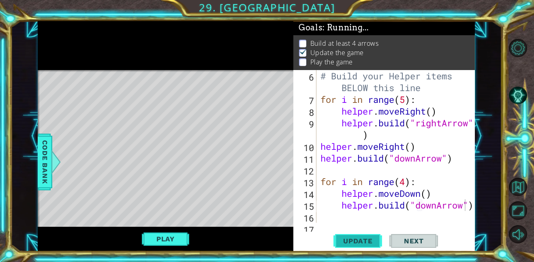
click at [371, 237] on span "Update" at bounding box center [358, 241] width 46 height 8
click at [370, 239] on span "Update" at bounding box center [358, 241] width 46 height 8
click at [181, 233] on button "Play" at bounding box center [165, 238] width 47 height 15
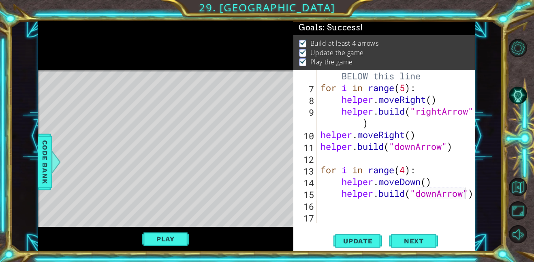
scroll to position [94, 0]
click at [359, 234] on button "Update" at bounding box center [357, 241] width 49 height 18
click at [183, 239] on button "Play" at bounding box center [165, 238] width 47 height 15
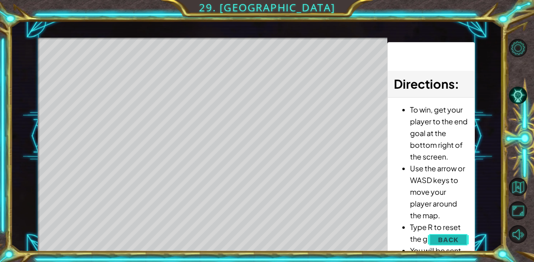
click at [449, 235] on button "Back" at bounding box center [448, 240] width 41 height 16
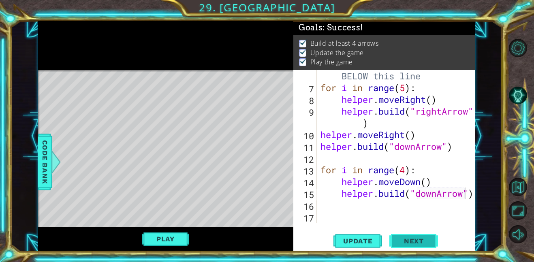
click at [402, 245] on button "Next" at bounding box center [413, 241] width 49 height 18
click at [403, 243] on body "1 ההההההההההההההההההההההההההההההההההההההההההההההההההההההההההההההההההההההההההההה…" at bounding box center [267, 131] width 534 height 262
click at [405, 239] on body "1 ההההההההההההההההההההההההההההההההההההההההההההההההההההההההההההההההההההההההההההה…" at bounding box center [267, 131] width 534 height 262
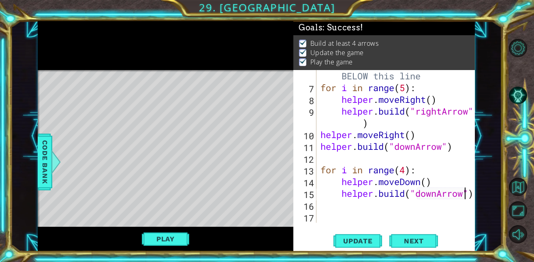
click at [405, 239] on body "1 ההההההההההההההההההההההההההההההההההההההההההההההההההההההההההההההההההההההההההההה…" at bounding box center [267, 131] width 534 height 262
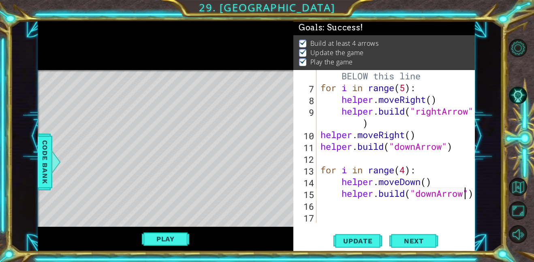
click at [405, 239] on body "1 ההההההההההההההההההההההההההההההההההההההההההההההההההההההההההההההההההההההההההההה…" at bounding box center [267, 131] width 534 height 262
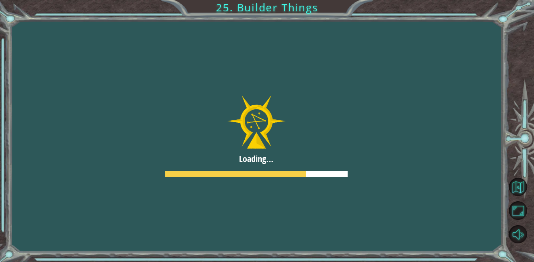
click at [519, 191] on div at bounding box center [256, 136] width 553 height 311
click at [520, 189] on div at bounding box center [256, 136] width 553 height 311
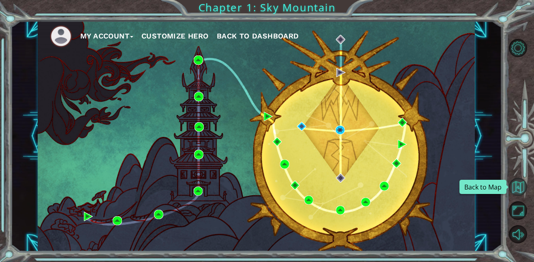
click at [521, 188] on button "Back to Map" at bounding box center [518, 187] width 18 height 18
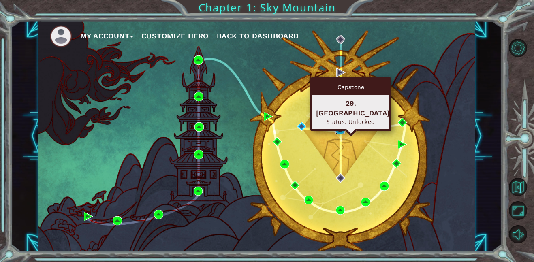
click at [340, 129] on img at bounding box center [339, 130] width 9 height 9
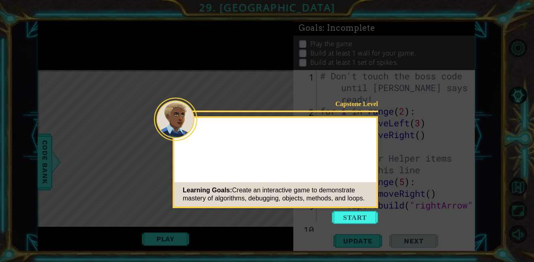
click at [352, 219] on button "Start" at bounding box center [355, 217] width 46 height 13
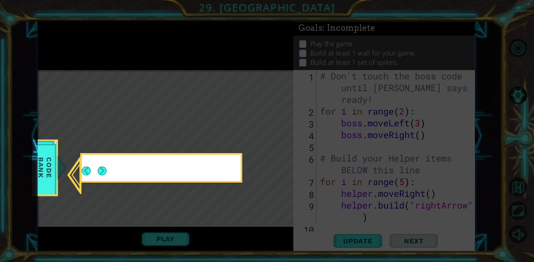
click at [93, 168] on button "Back" at bounding box center [90, 170] width 16 height 9
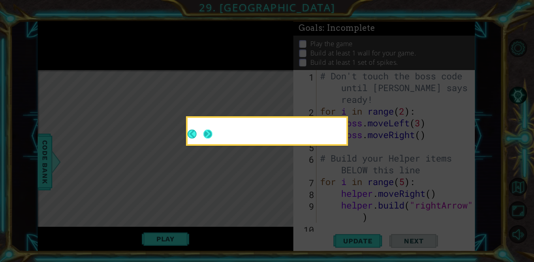
click at [203, 128] on footer at bounding box center [199, 134] width 25 height 20
click at [204, 132] on button "Next" at bounding box center [207, 134] width 9 height 9
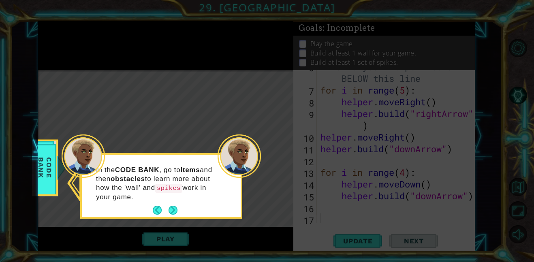
scroll to position [94, 0]
click at [168, 206] on button "Next" at bounding box center [172, 210] width 9 height 9
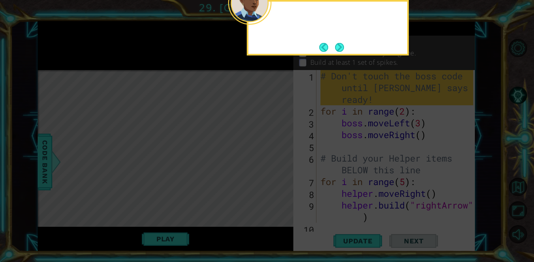
scroll to position [0, 0]
click at [338, 43] on button "Next" at bounding box center [339, 47] width 9 height 9
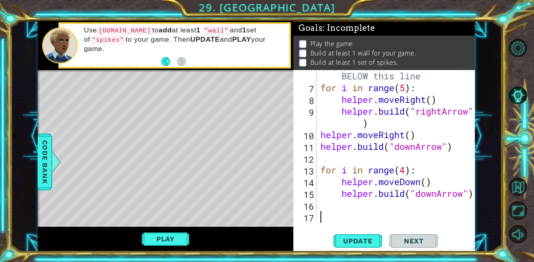
scroll to position [94, 0]
click at [317, 204] on div "6 7 8 9 10 11 12 13 14 15 16 17 # Build your Helper items BELOW this line for i…" at bounding box center [383, 146] width 180 height 153
click at [319, 206] on div "# Build your Helper items BELOW this line for i in range ( 5 ) : helper . moveR…" at bounding box center [398, 152] width 158 height 188
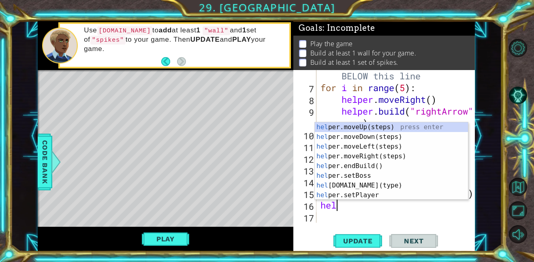
scroll to position [0, 0]
click at [358, 185] on div "help er.moveUp(steps) press enter help er.moveDown(steps) press enter help er.m…" at bounding box center [391, 170] width 153 height 97
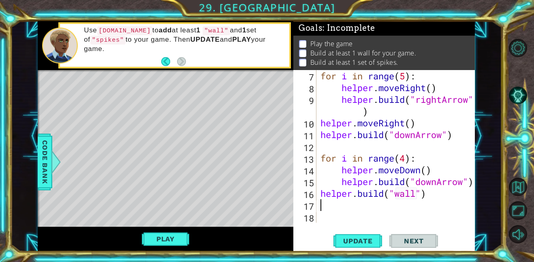
scroll to position [106, 0]
type textarea "[DOMAIN_NAME]("wall")"
click at [367, 243] on span "Update" at bounding box center [358, 241] width 46 height 8
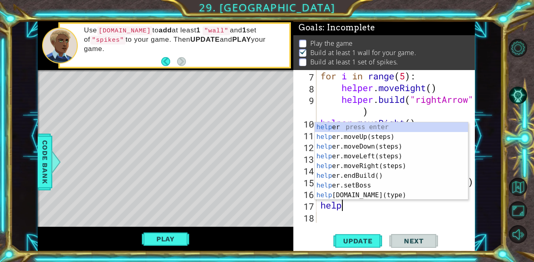
scroll to position [0, 1]
click at [347, 196] on div "helper press enter helper .moveUp(steps) press enter helper .moveDown(steps) pr…" at bounding box center [391, 170] width 153 height 97
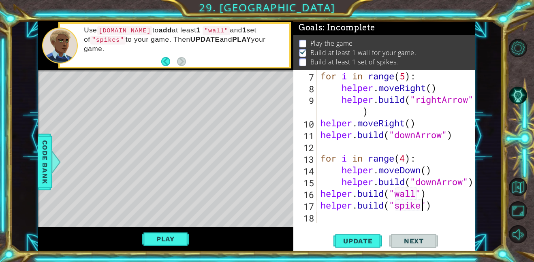
scroll to position [0, 5]
type textarea "helper.build("spikes")"
click at [361, 238] on span "Update" at bounding box center [358, 241] width 46 height 8
